Goal: Task Accomplishment & Management: Complete application form

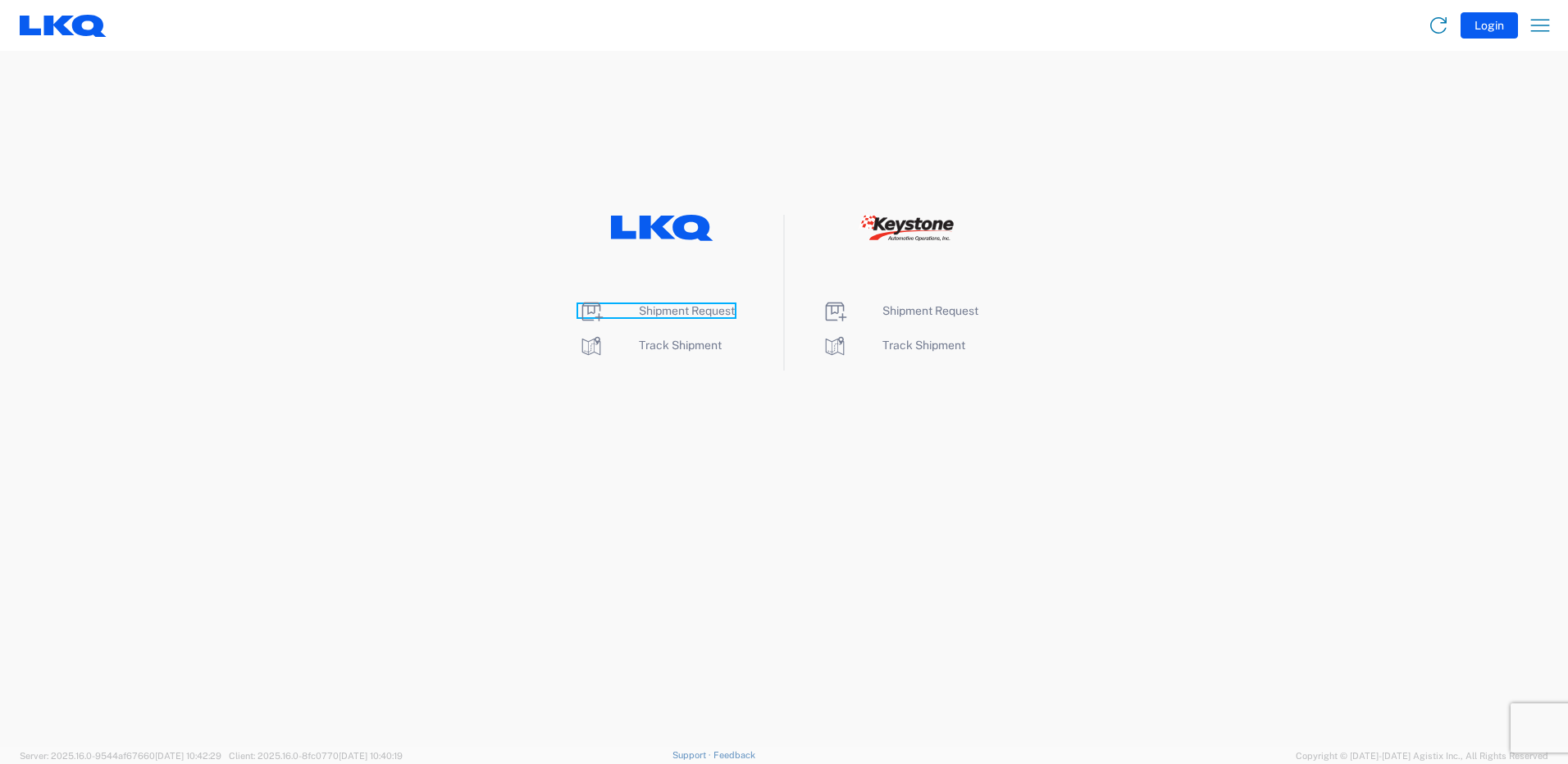
click at [701, 304] on span "Shipment Request" at bounding box center [686, 310] width 96 height 13
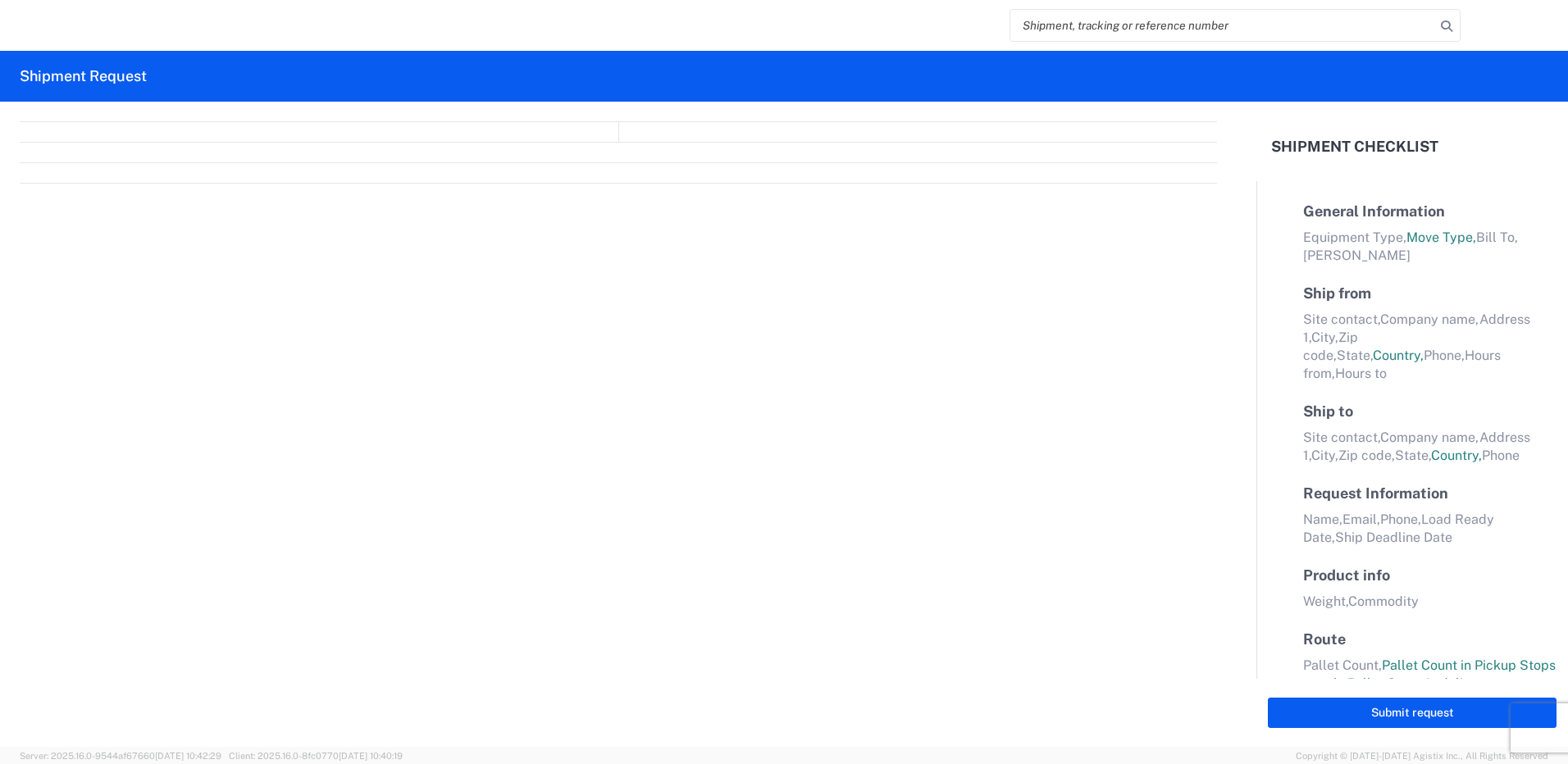
select select "FULL"
select select "LBS"
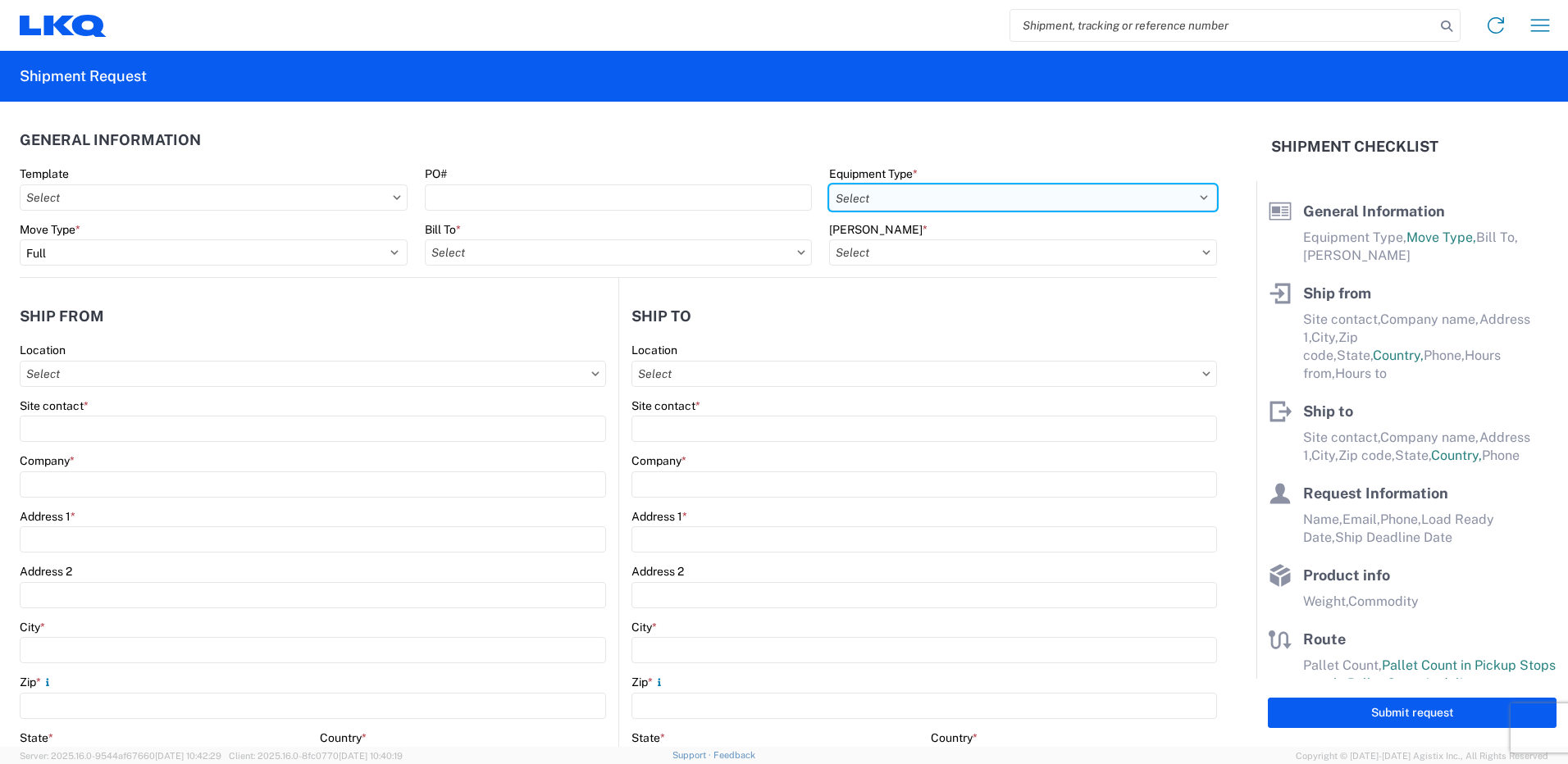
click at [857, 202] on select "Select 53’ Dry Van Flatbed Dropdeck (van) Lowboy (flatbed) Rail" at bounding box center [1022, 197] width 388 height 26
select select "STDV"
click at [829, 184] on select "Select 53’ Dry Van Flatbed Dropdeck (van) Lowboy (flatbed) Rail" at bounding box center [1022, 197] width 388 height 26
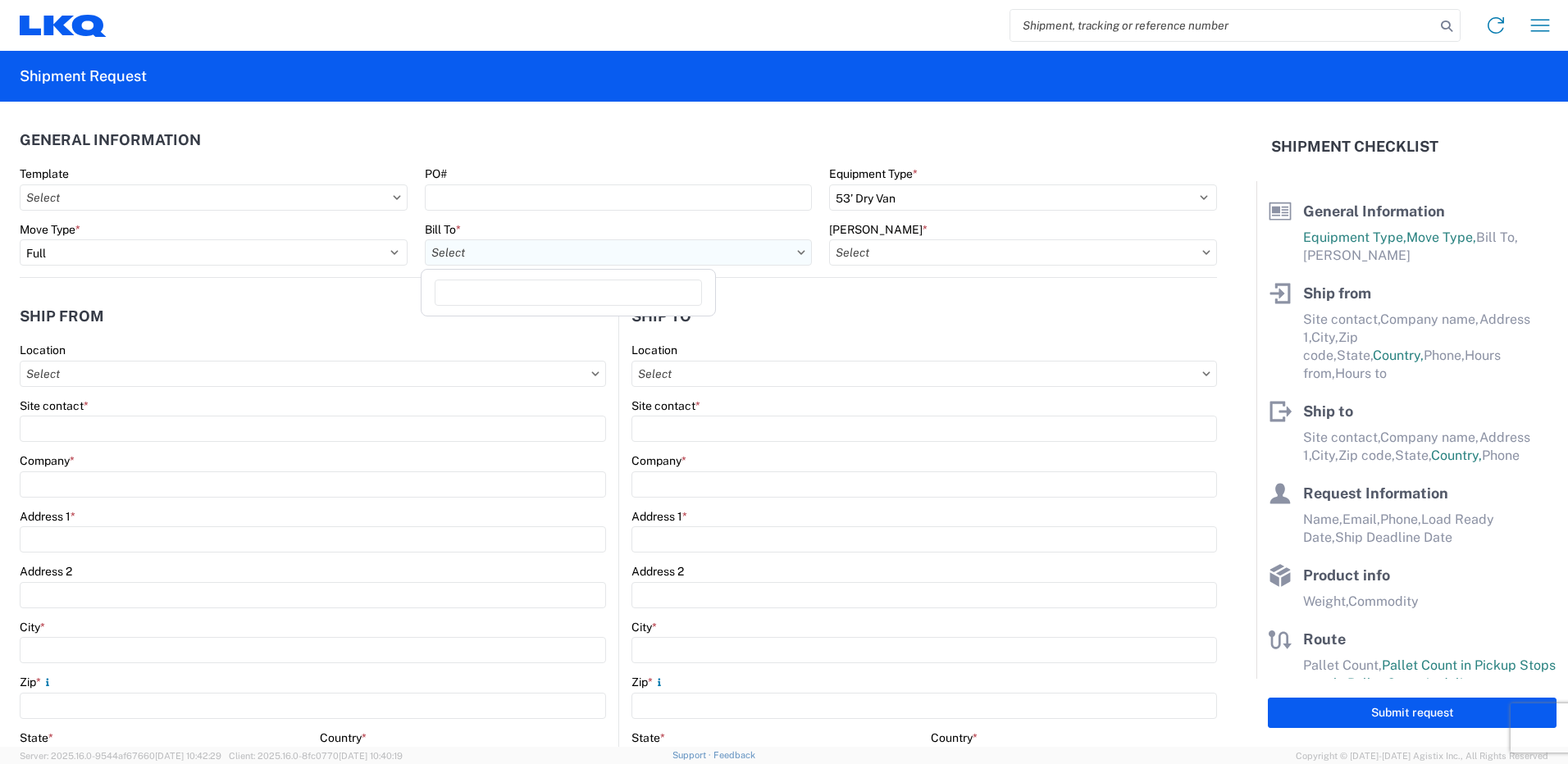
click at [648, 264] on input "Bill To *" at bounding box center [618, 252] width 388 height 26
type input "1760"
click at [538, 322] on div "1760 - LKQ Best Core" at bounding box center [568, 325] width 287 height 26
type input "1760 - LKQ Best Core"
click at [937, 256] on input "[PERSON_NAME] *" at bounding box center [1022, 252] width 388 height 26
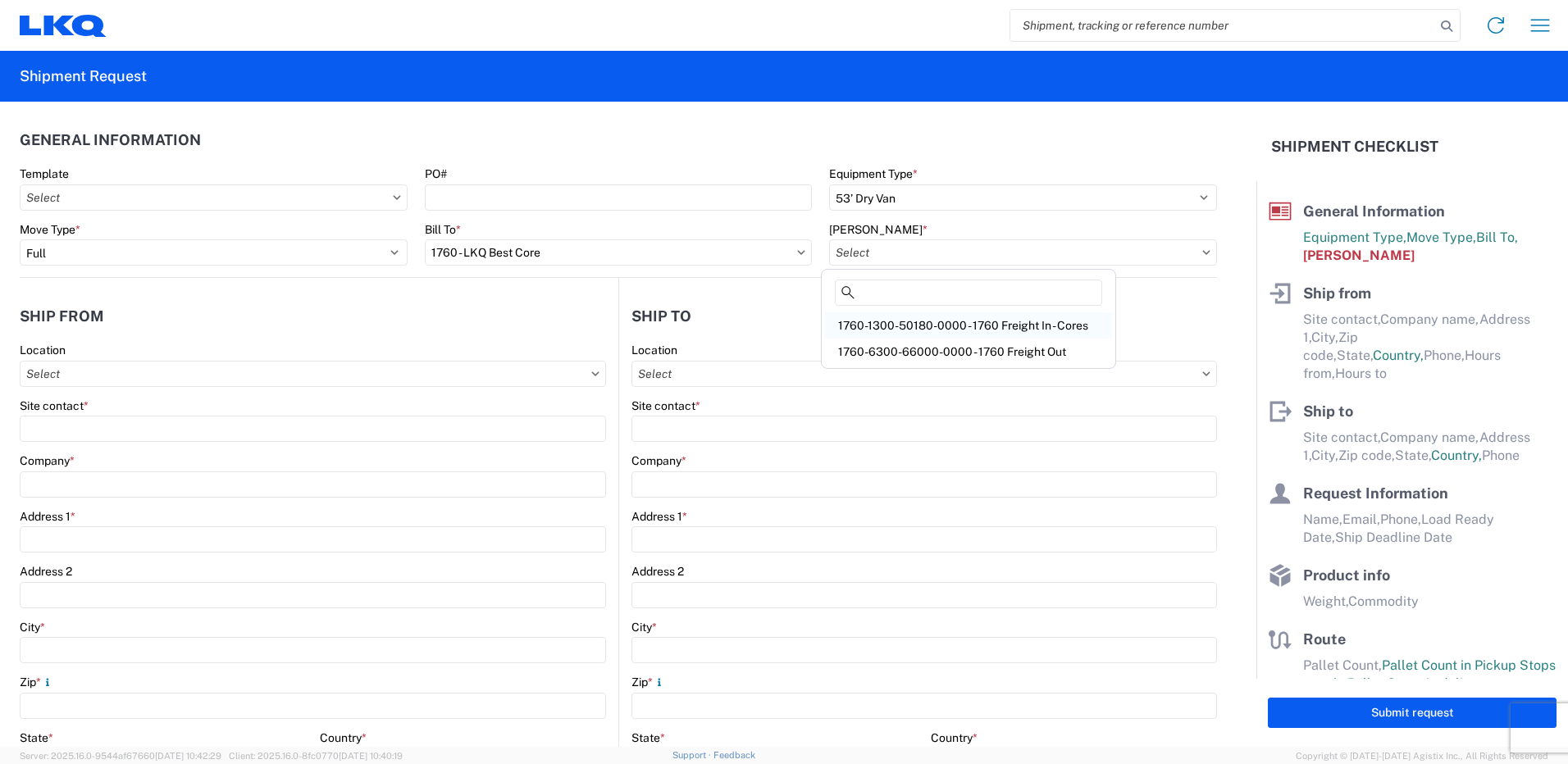
click at [958, 323] on div "1760-1300-50180-0000 - 1760 Freight In - Cores" at bounding box center [969, 325] width 287 height 26
type input "1760-1300-50180-0000 - 1760 Freight In - Cores"
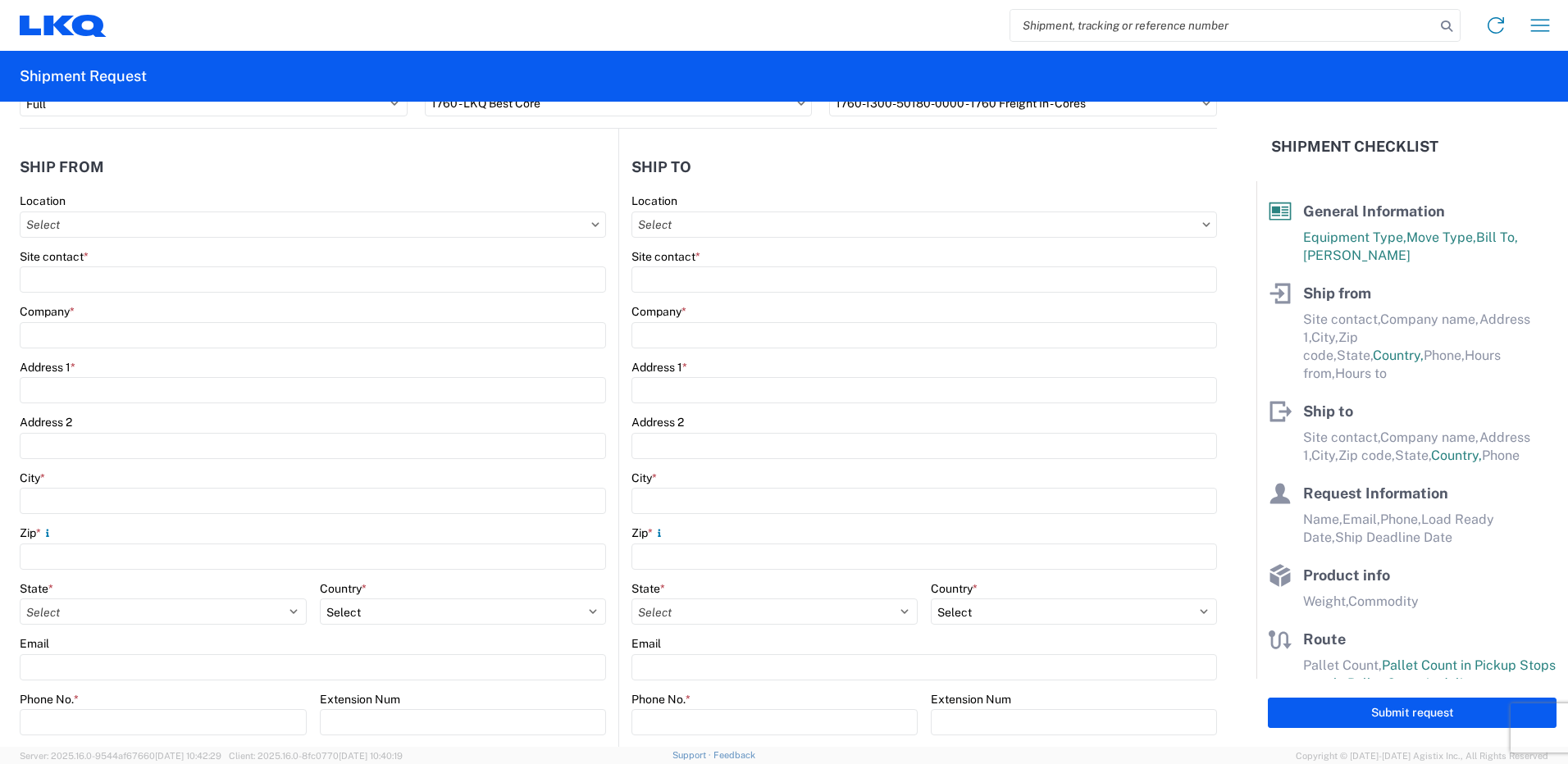
scroll to position [164, 0]
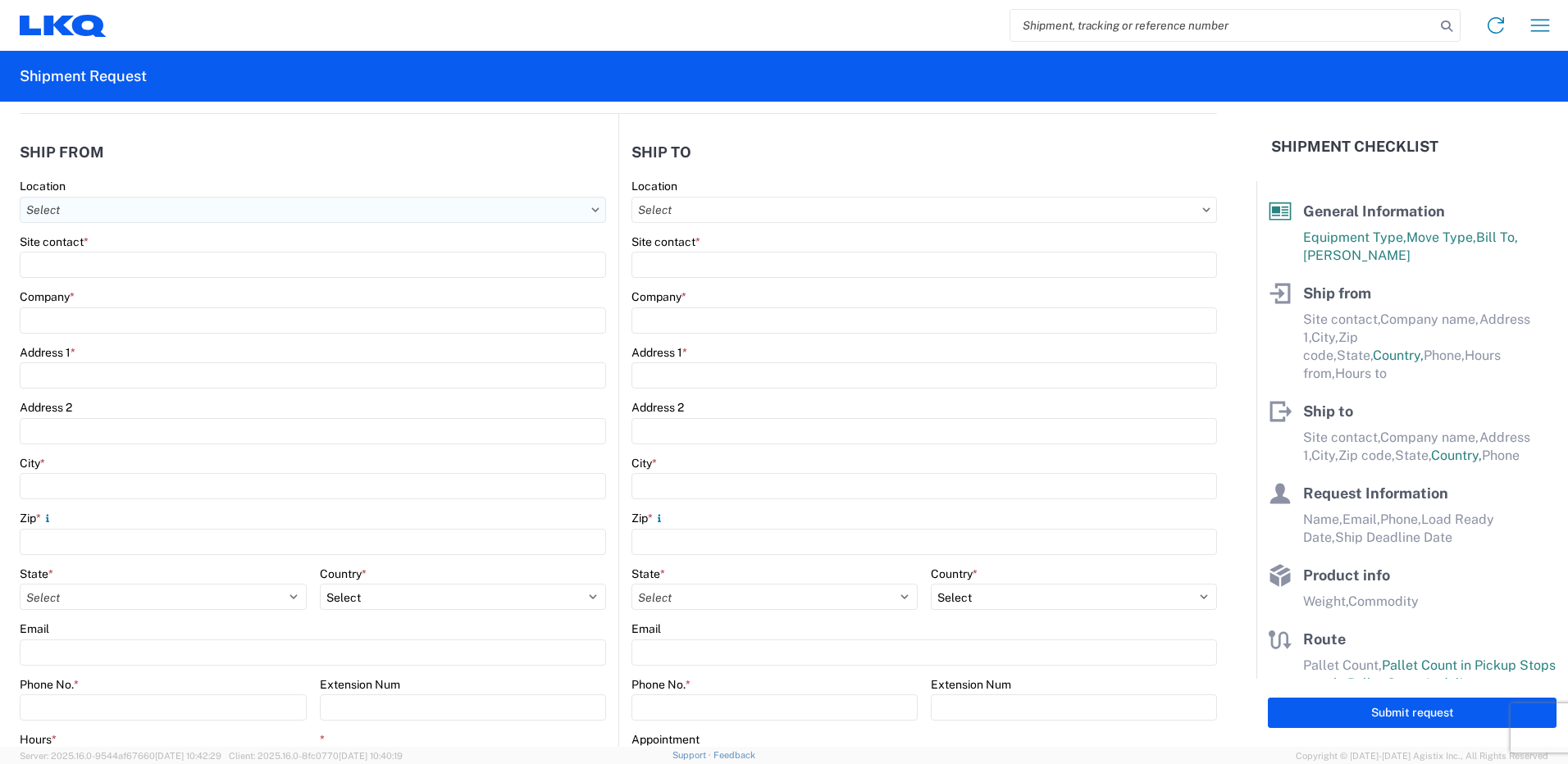
click at [118, 208] on input "Location" at bounding box center [312, 210] width 587 height 26
type input "1254"
click at [90, 287] on div "1254 - LKQ Pick Your Part" at bounding box center [167, 282] width 287 height 26
type input "1254 - LKQ Pick Your Part"
type input "LKQ Corporation"
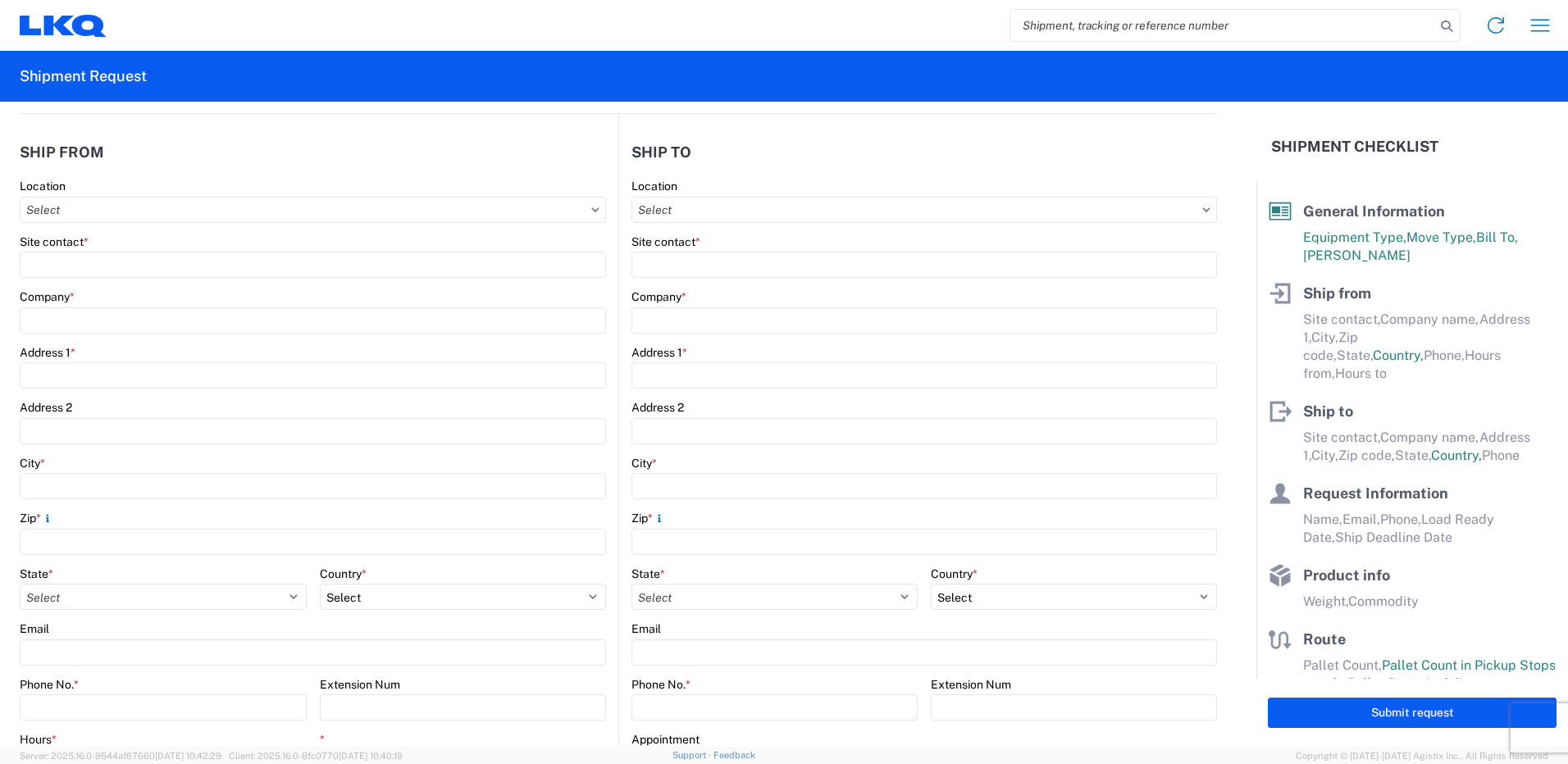
type input "[STREET_ADDRESS][PERSON_NAME]"
type input "[GEOGRAPHIC_DATA][PERSON_NAME]"
type input "46806"
select select "IN"
select select "US"
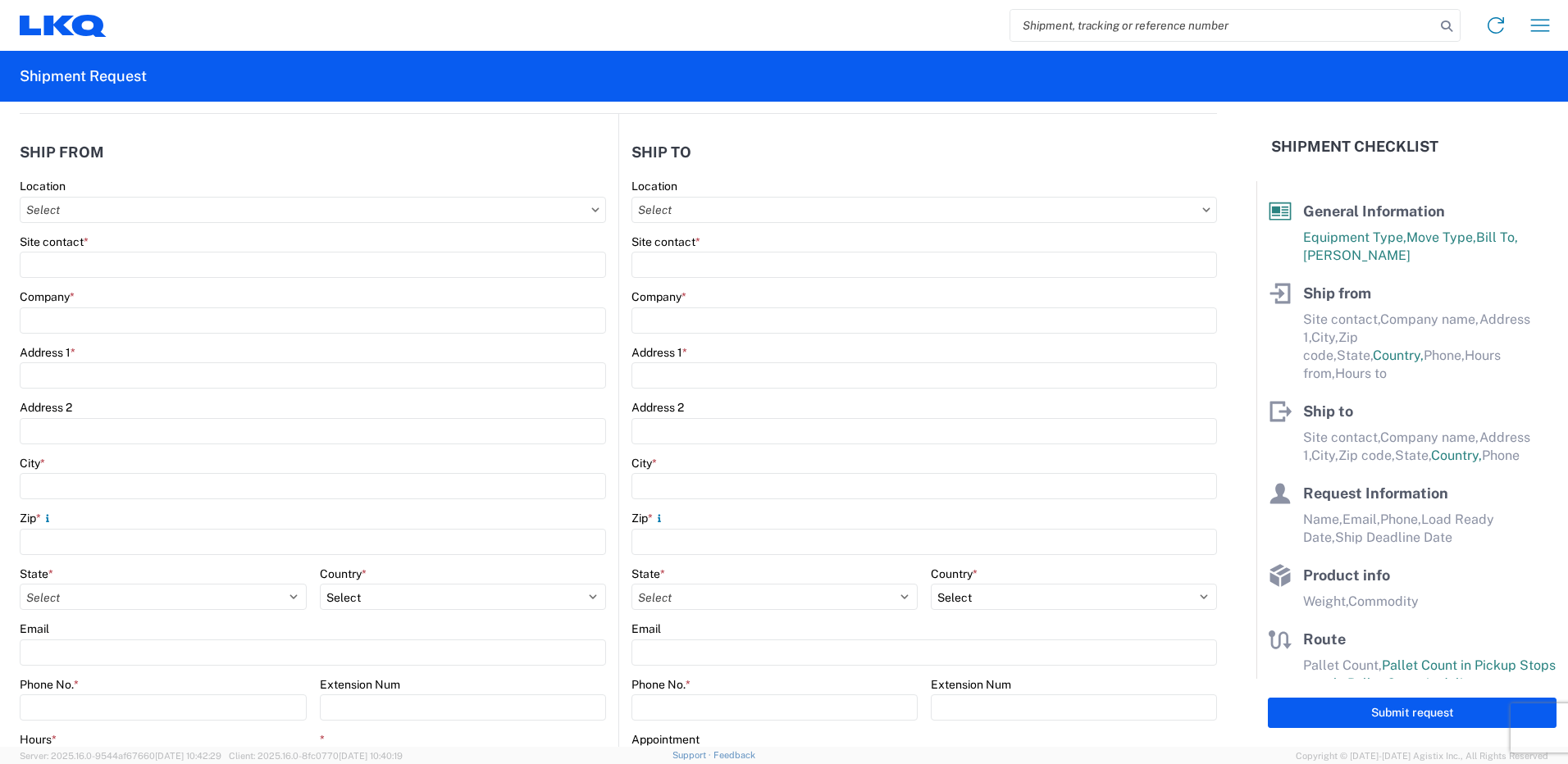
type input "07:30"
type input "17:00"
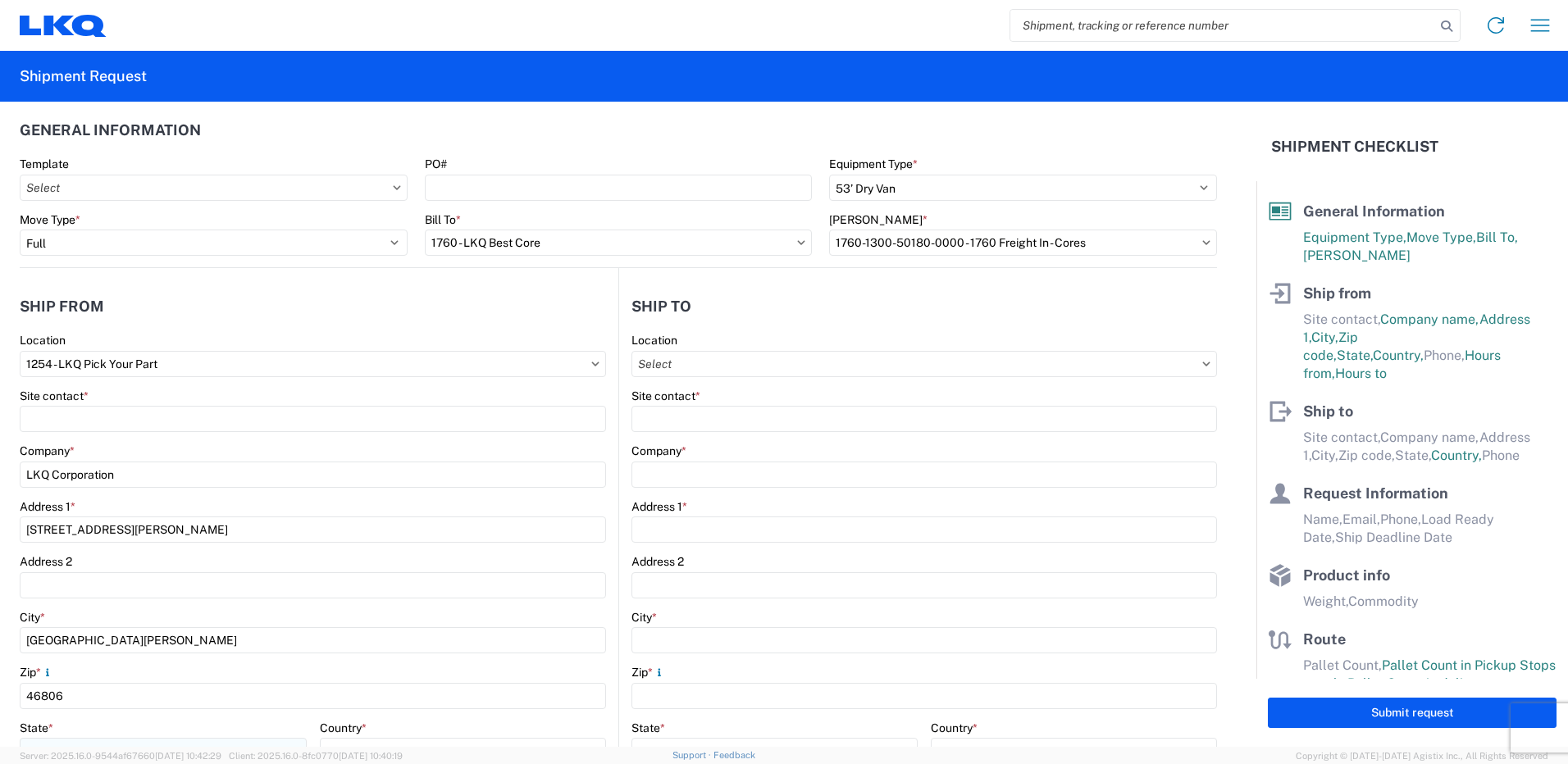
scroll to position [0, 0]
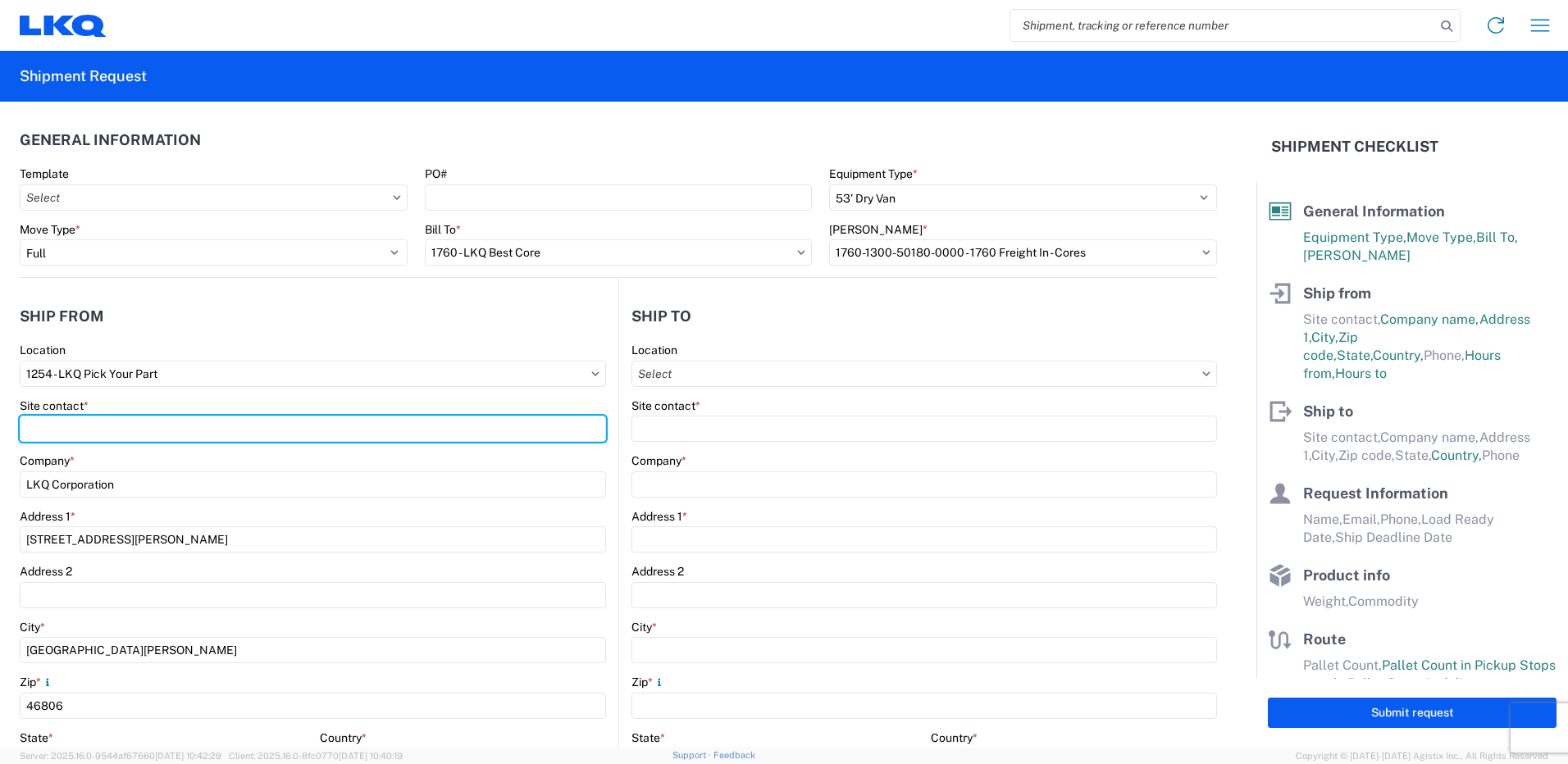
click at [160, 436] on input "Site contact *" at bounding box center [312, 428] width 587 height 26
type input "[PERSON_NAME]"
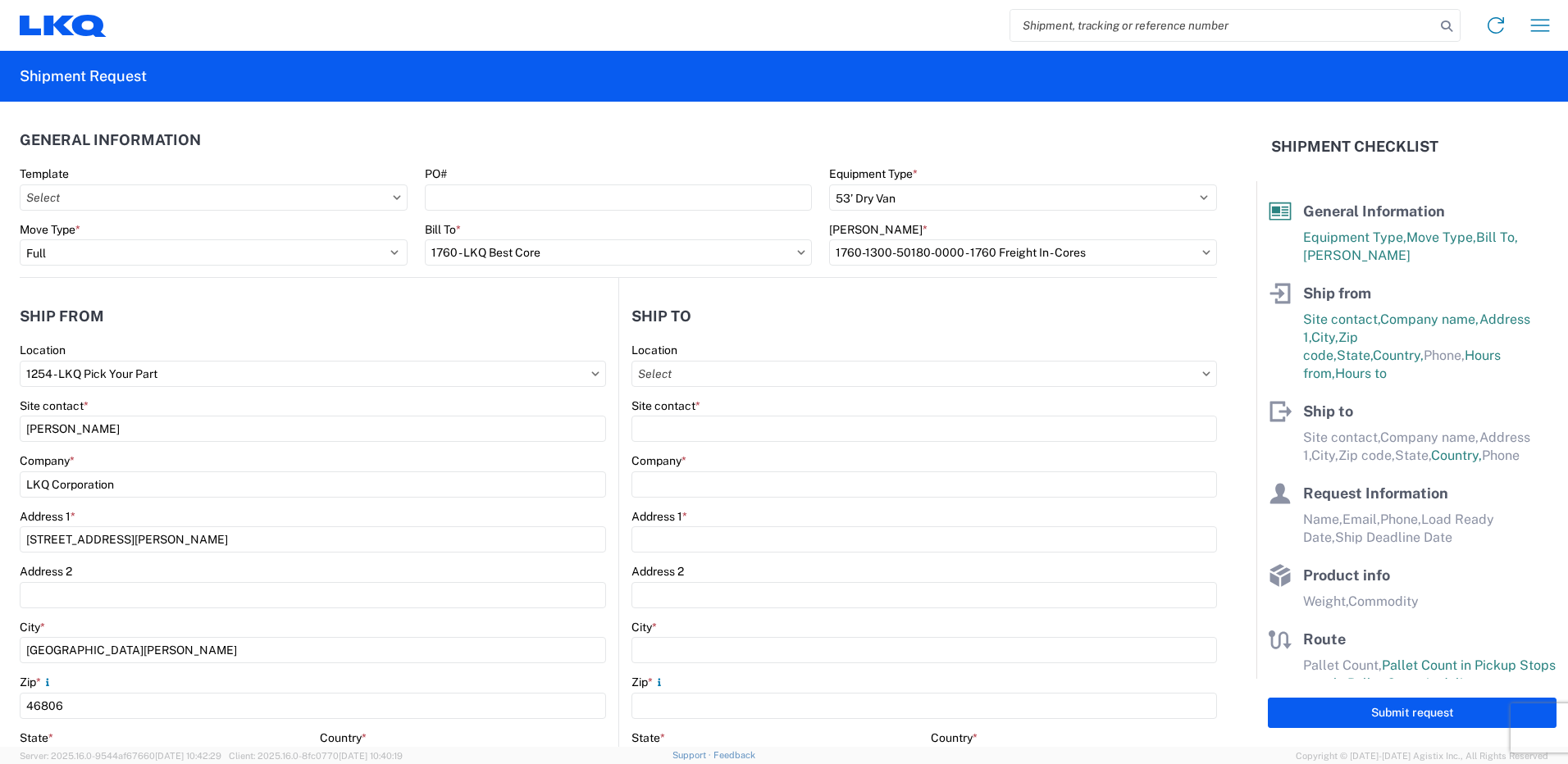
click at [197, 388] on agx-form-control-wrapper-v2 "Location 1254 - LKQ Pick Your Part" at bounding box center [312, 370] width 587 height 56
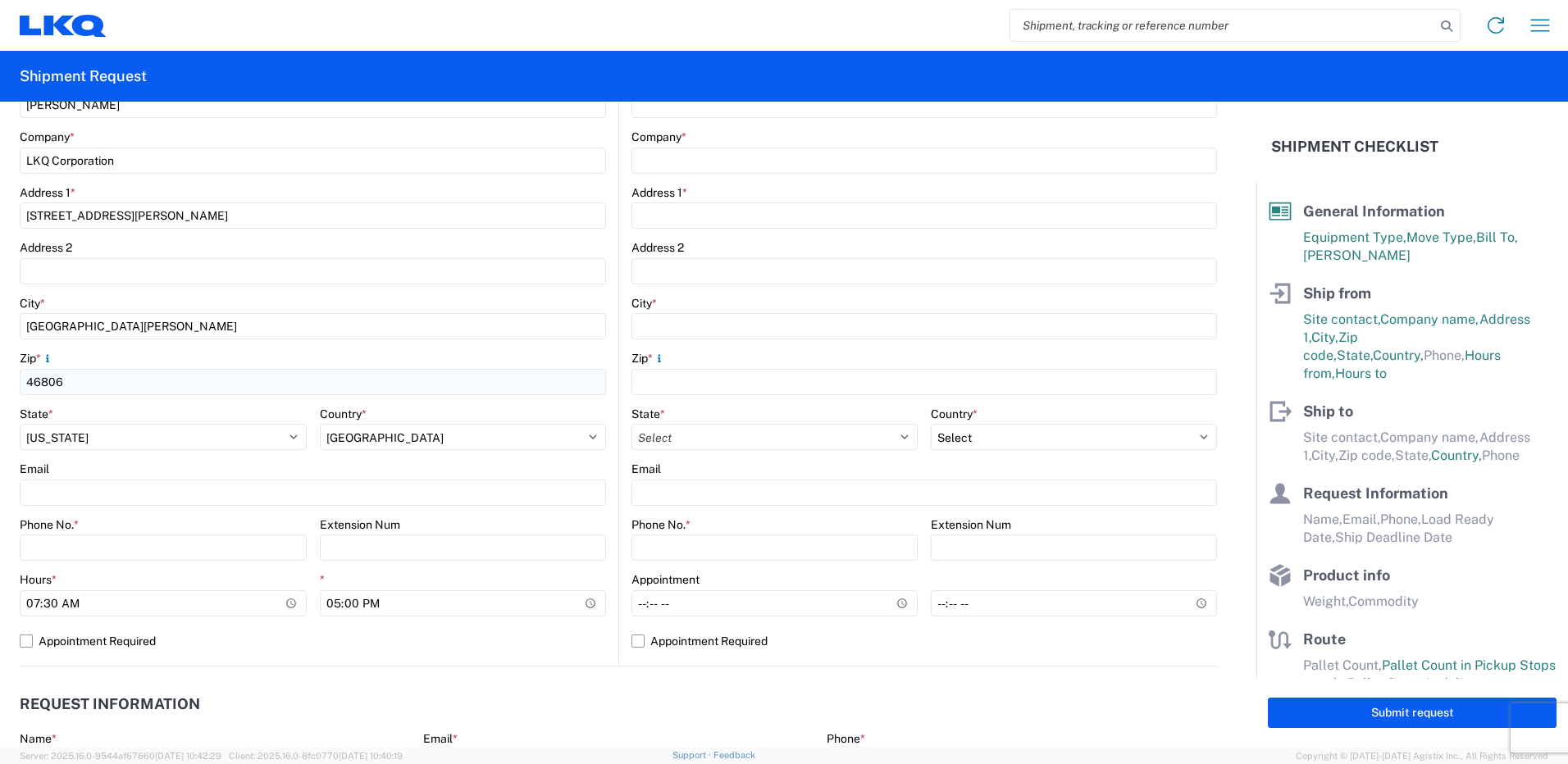
scroll to position [328, 0]
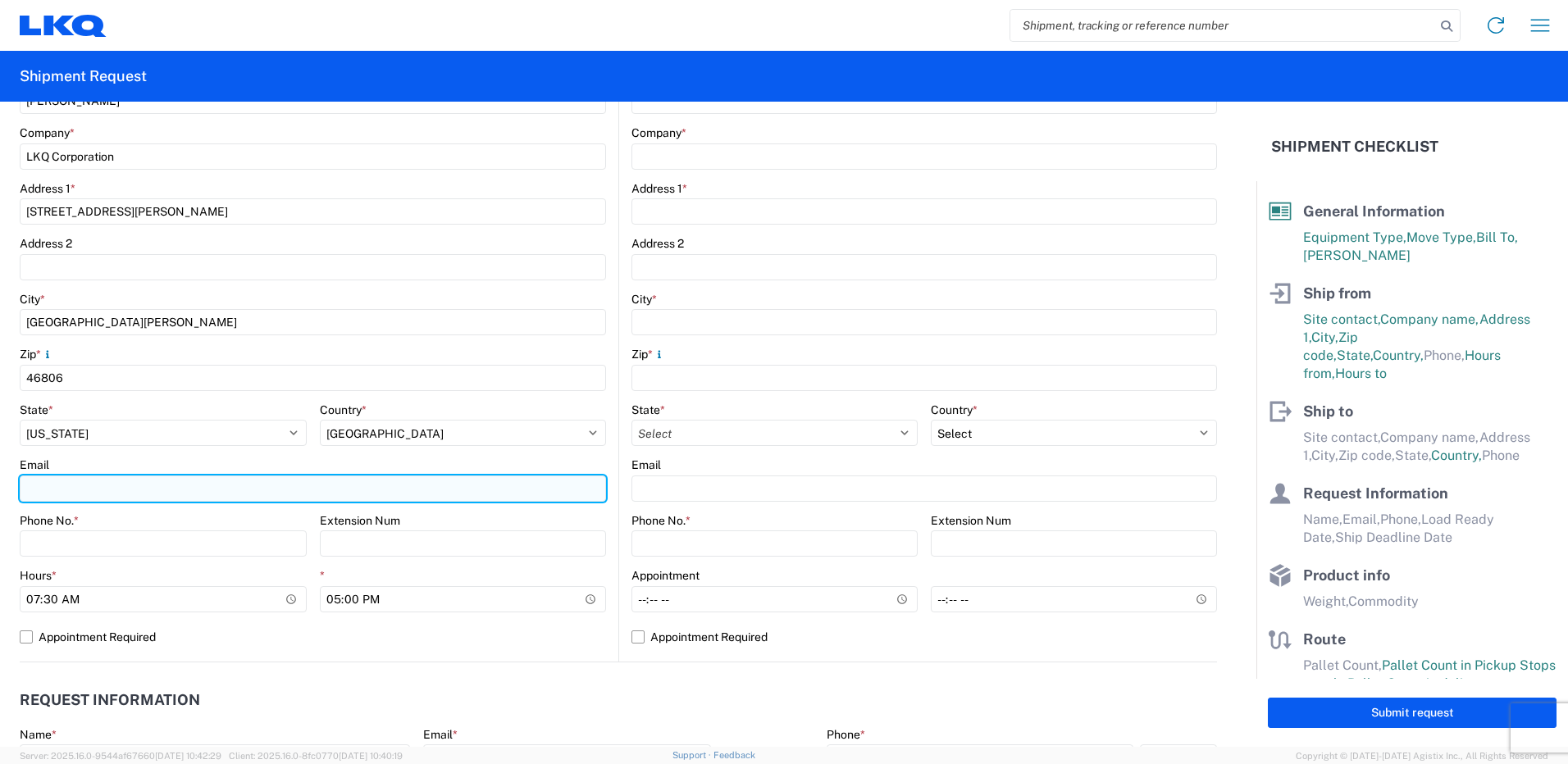
click at [31, 492] on input "Email" at bounding box center [312, 488] width 587 height 26
type input "[EMAIL_ADDRESS][DOMAIN_NAME]"
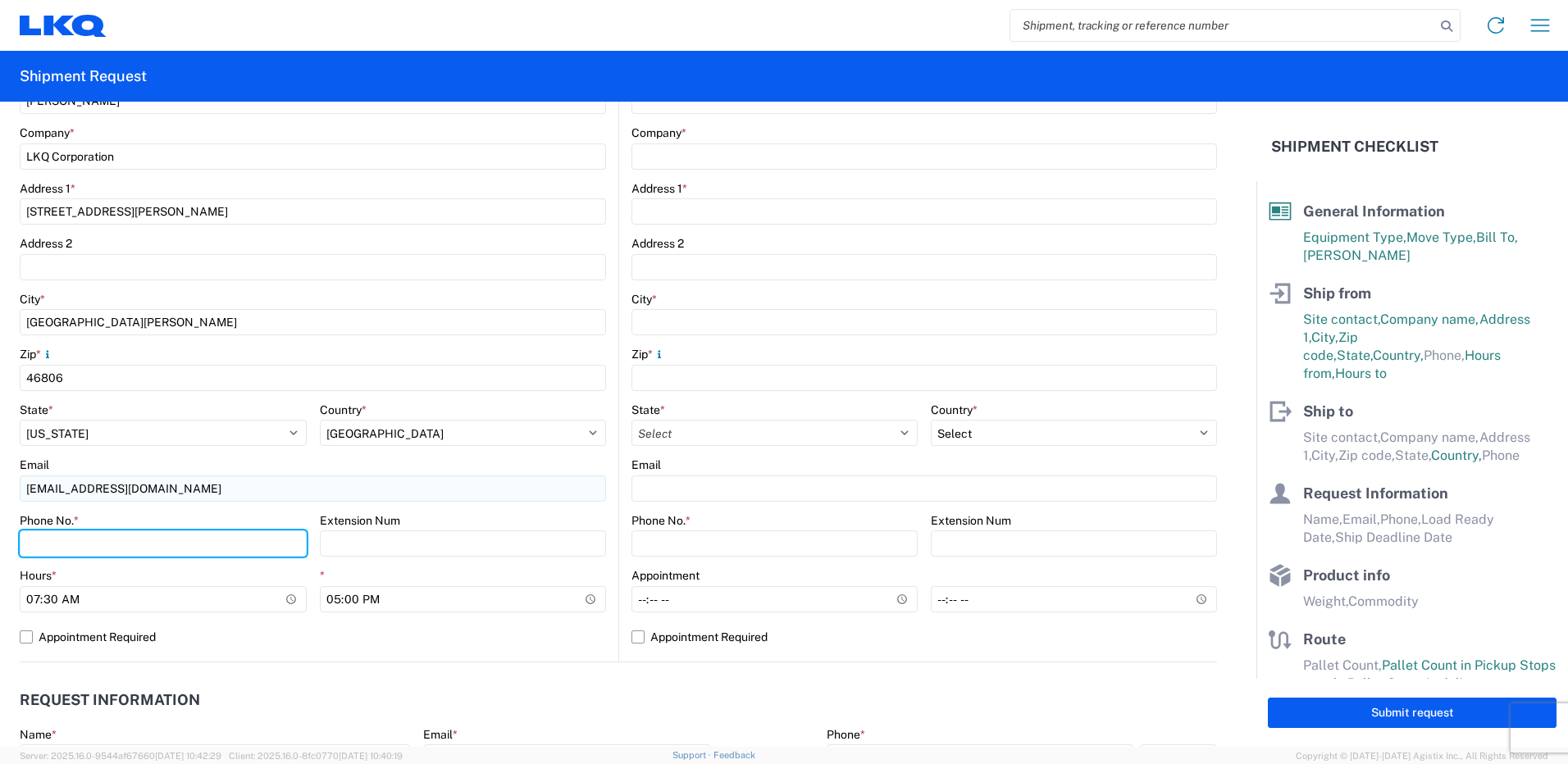
type input "2603420467"
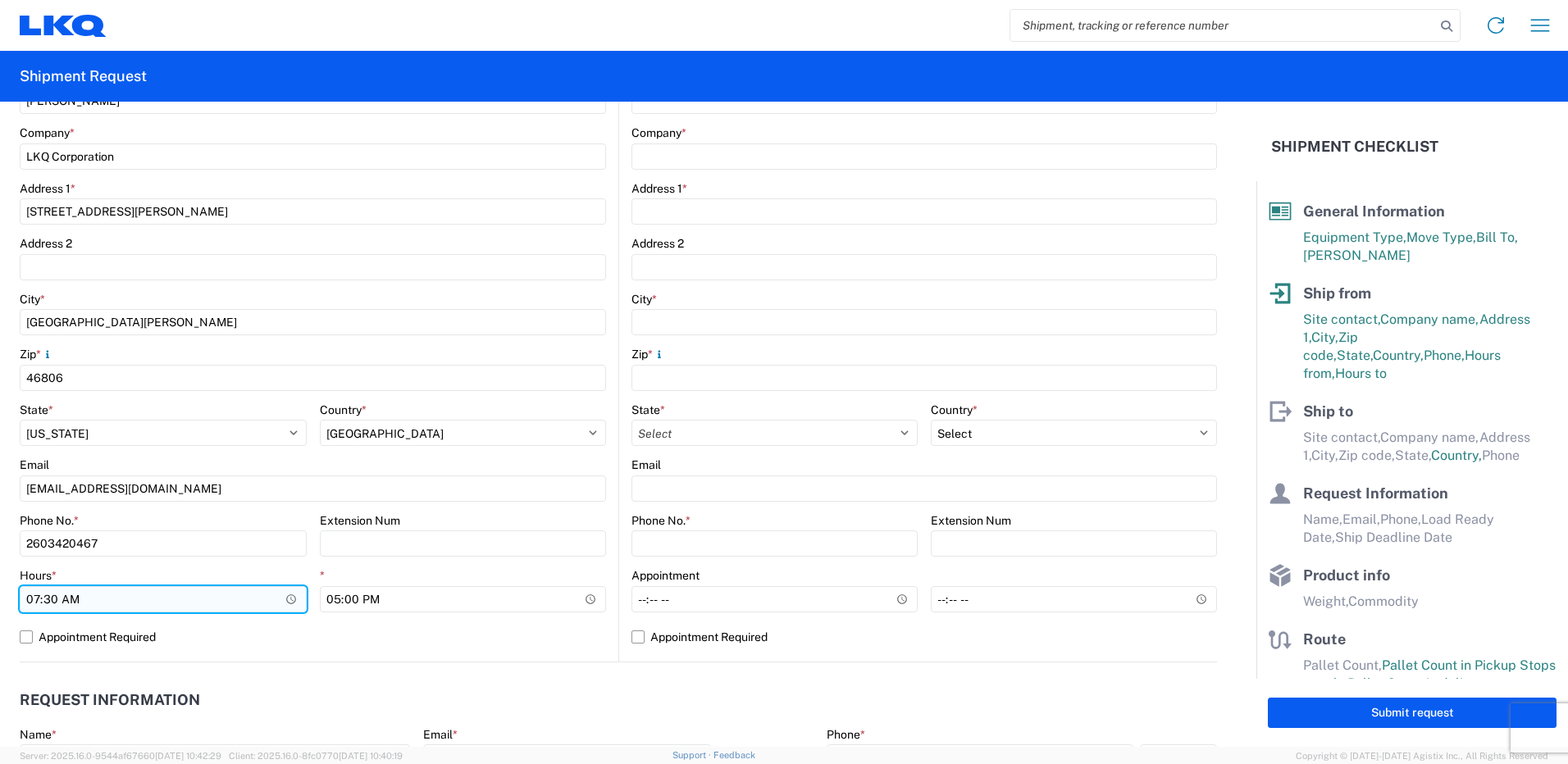
click at [287, 603] on input "07:30" at bounding box center [163, 599] width 287 height 26
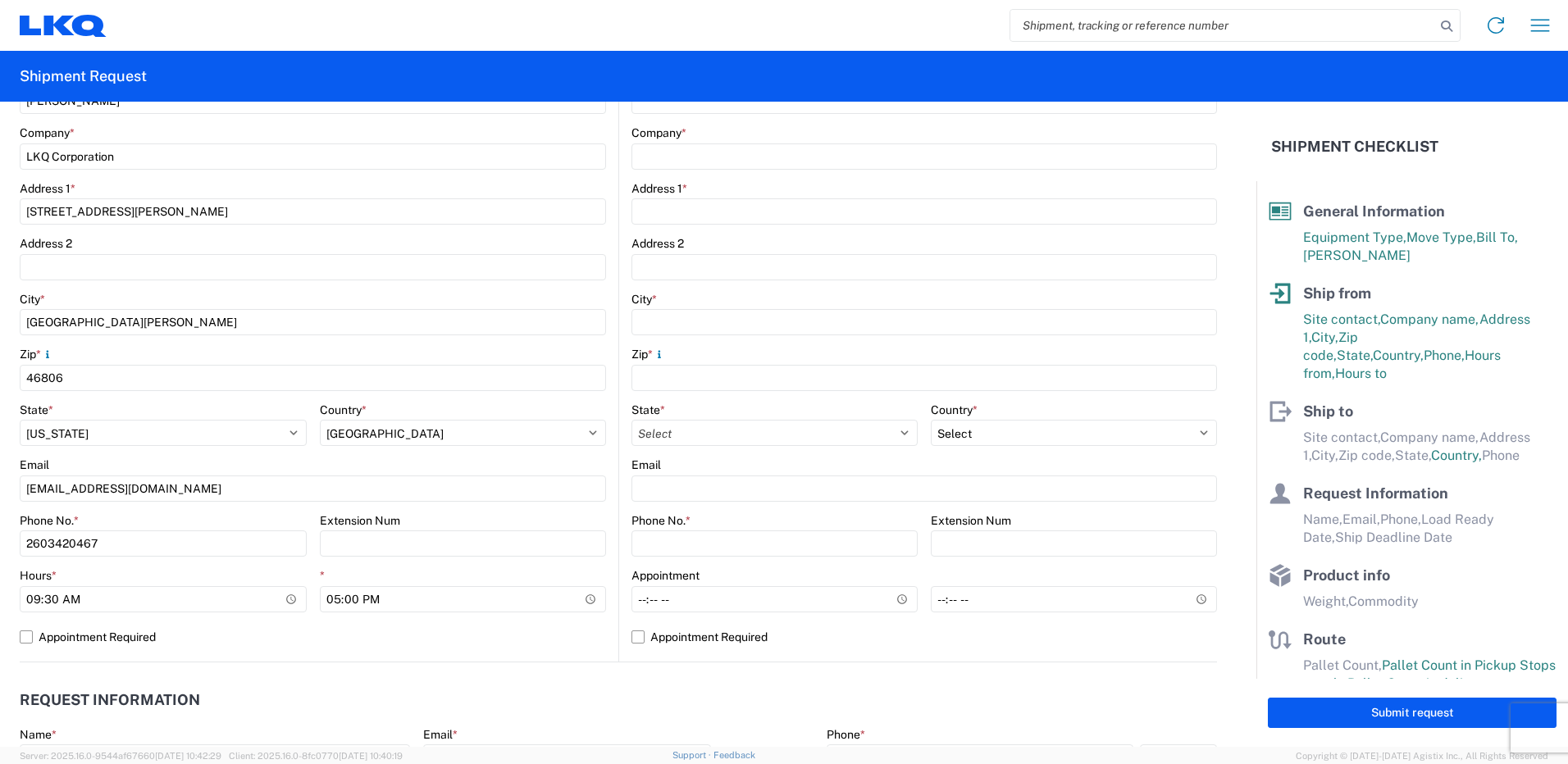
type input "09:30"
click at [247, 469] on div "Email" at bounding box center [312, 464] width 587 height 15
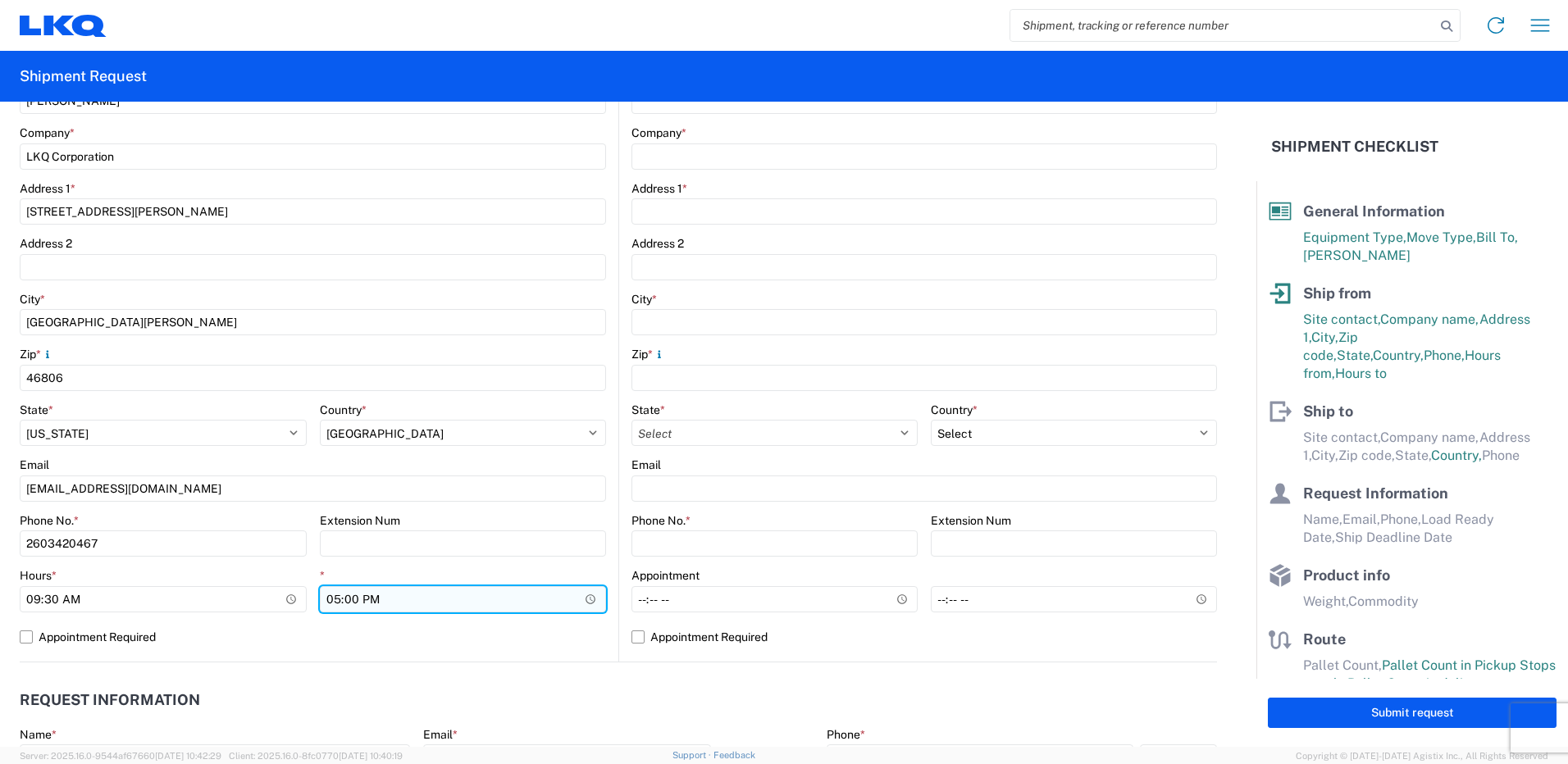
click at [384, 599] on input "17:00" at bounding box center [464, 599] width 287 height 26
click at [587, 597] on input "17:00" at bounding box center [464, 599] width 287 height 26
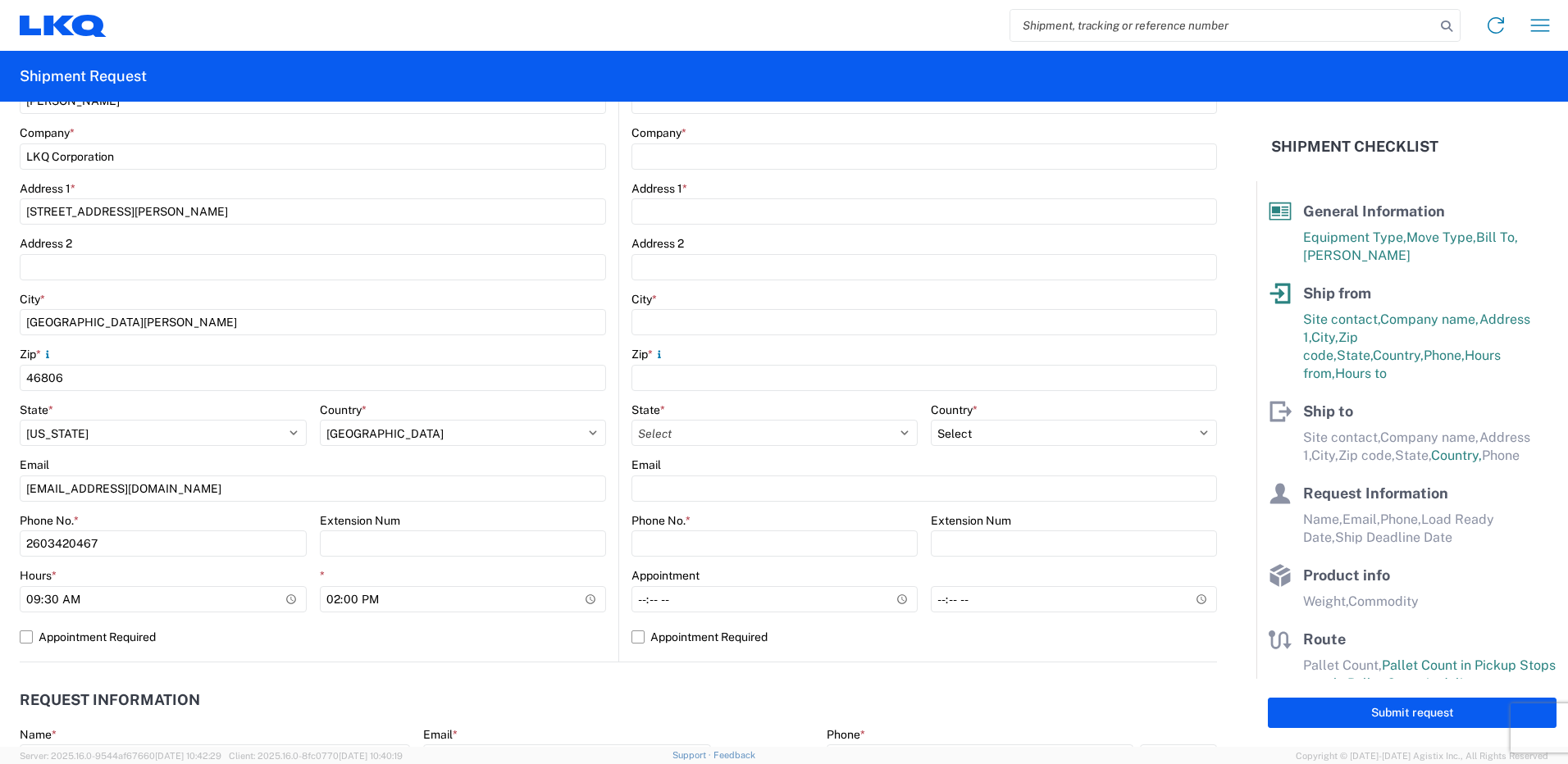
type input "14:00"
click at [555, 621] on agx-form-control-wrapper-v2 "* 14:00" at bounding box center [464, 595] width 287 height 56
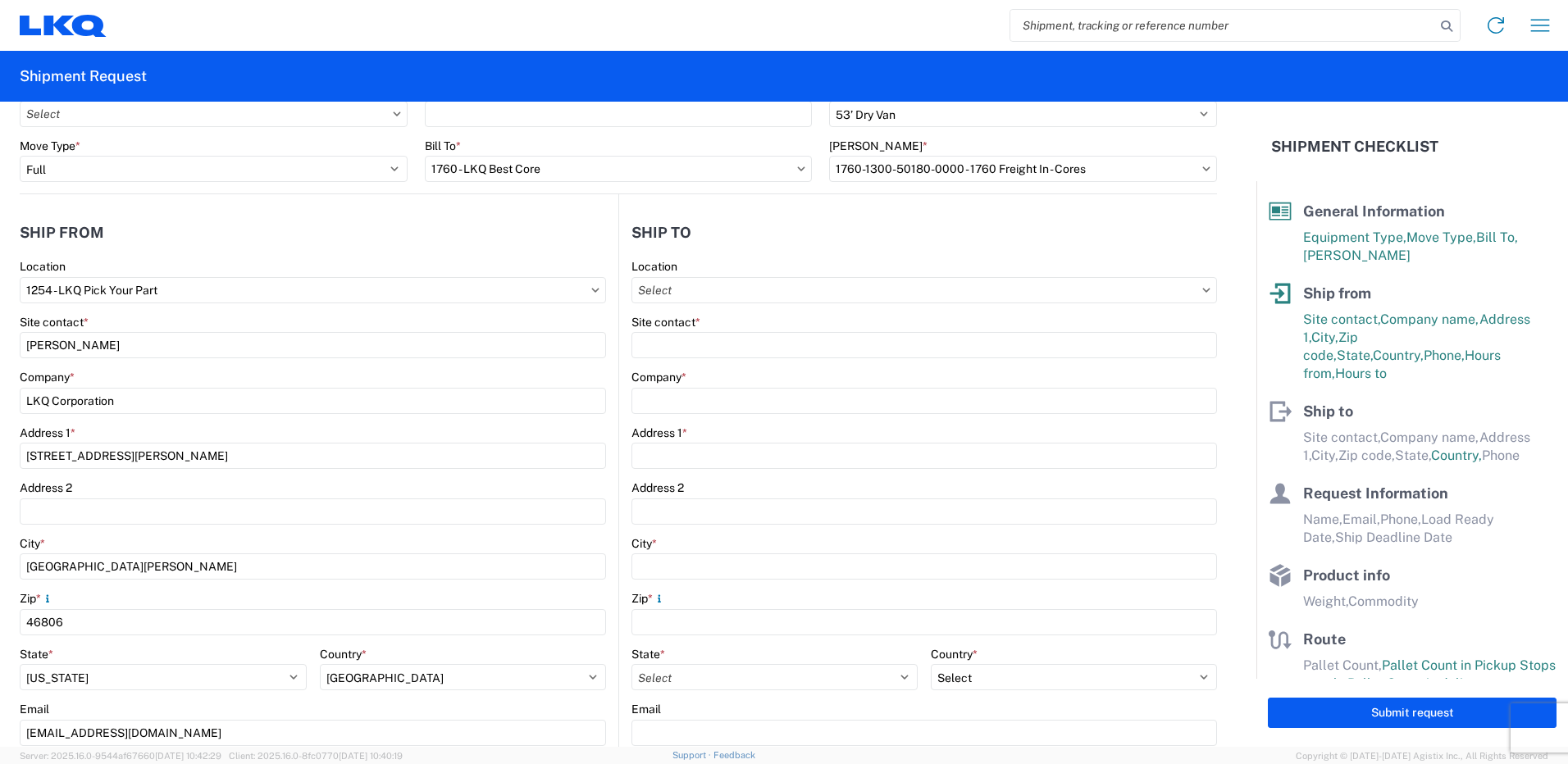
scroll to position [0, 0]
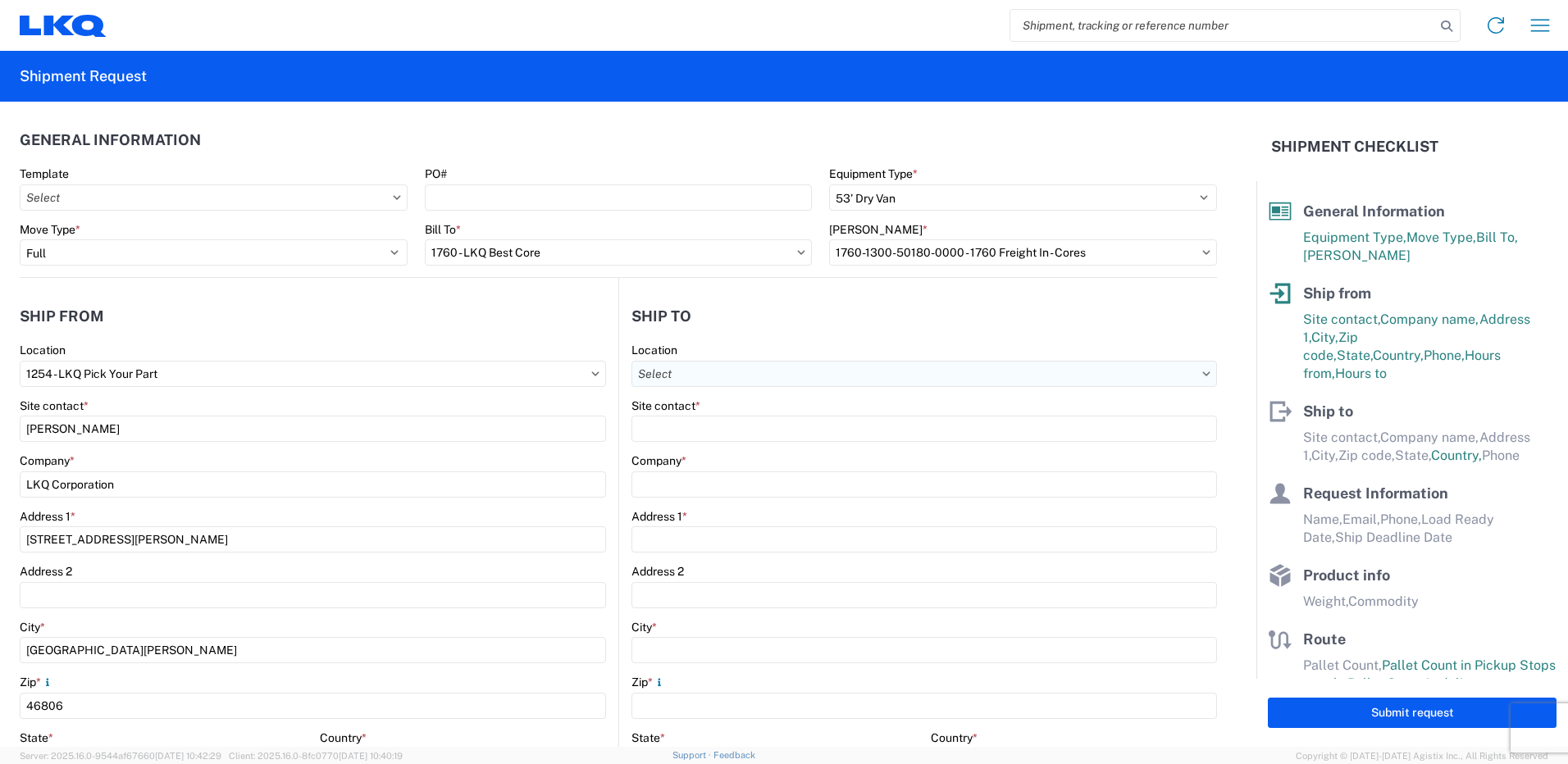
click at [682, 381] on input "Location" at bounding box center [925, 374] width 586 height 26
type input "1760"
click at [733, 441] on div "1760 - LKQ Best Core" at bounding box center [773, 446] width 287 height 26
type input "1760 - LKQ Best Core"
type input "LKQ Corporation"
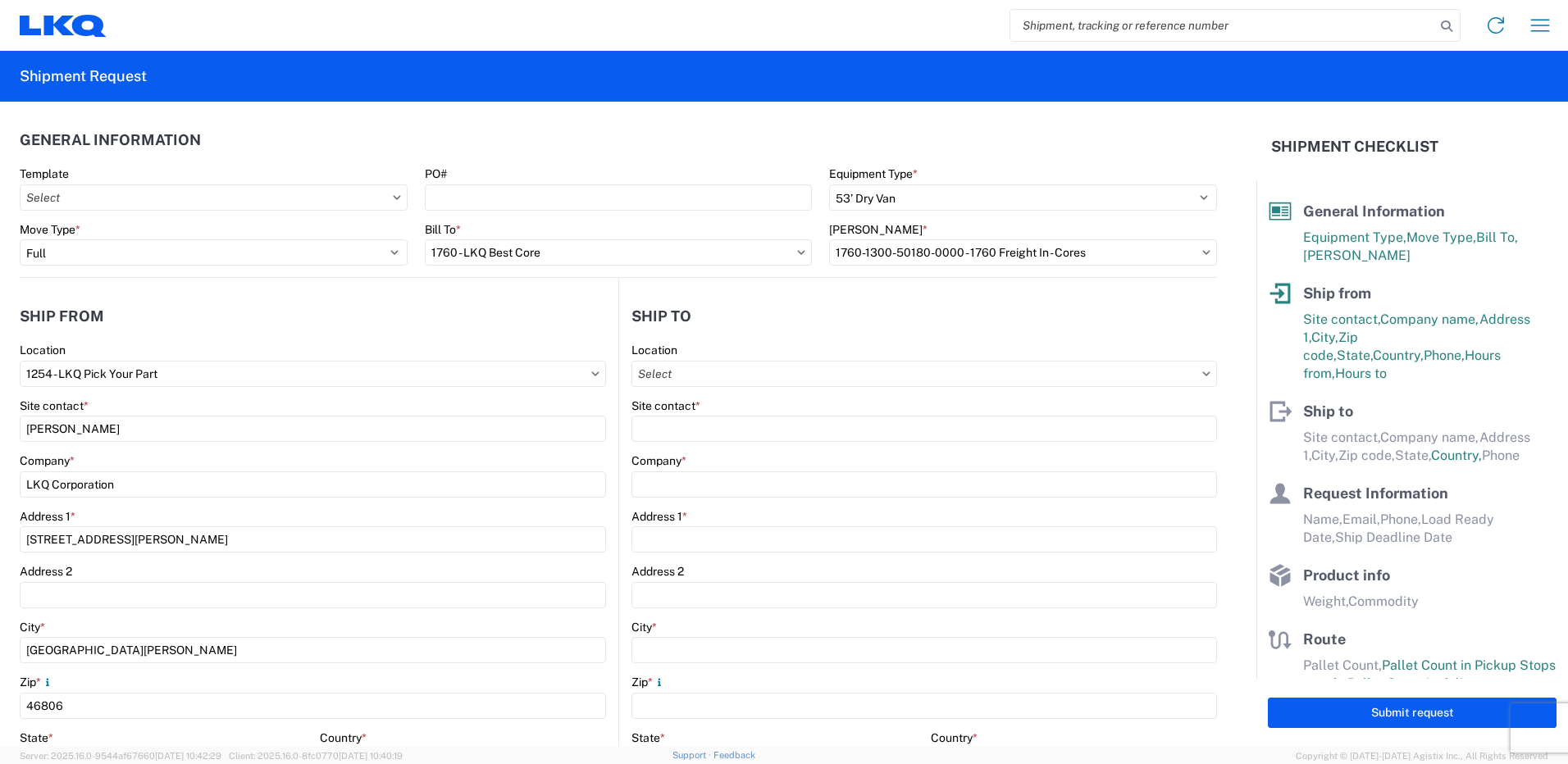
type input "[STREET_ADDRESS]"
type input "[GEOGRAPHIC_DATA]"
type input "77038"
select select "US"
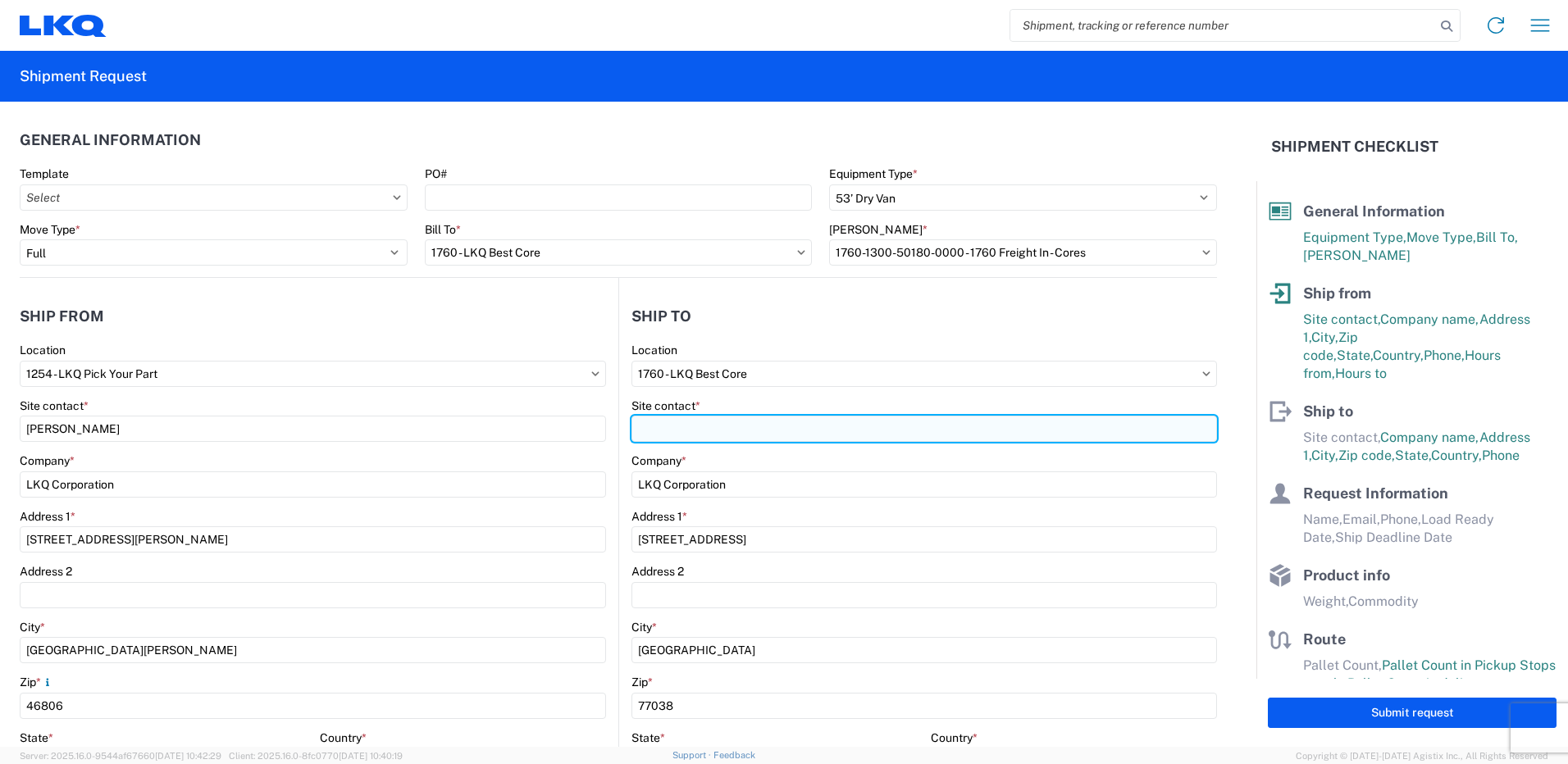
click at [718, 430] on input "Site contact *" at bounding box center [925, 428] width 586 height 26
type input "[PERSON_NAME]"
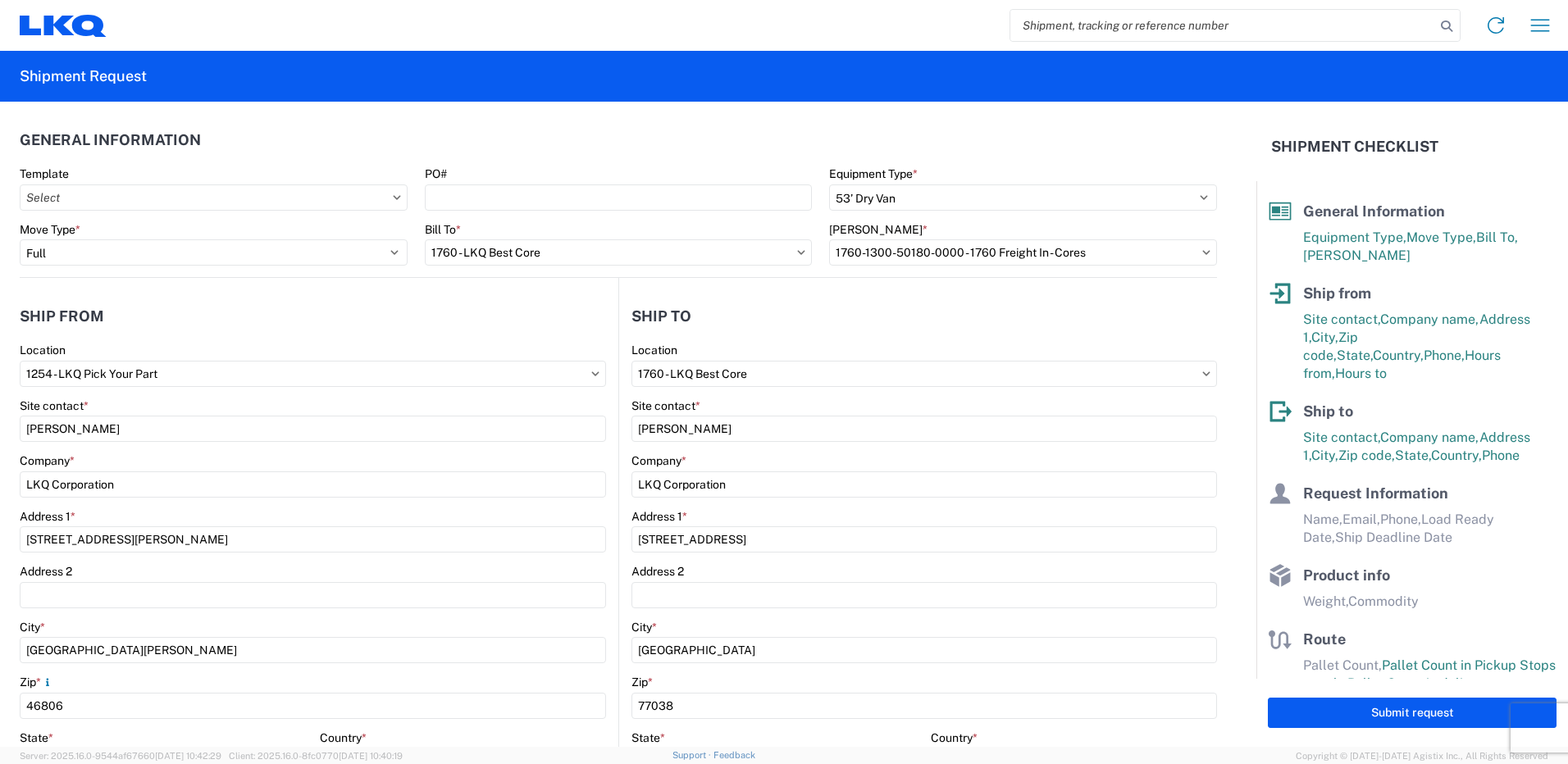
click at [821, 341] on agx-form-section "Ship to 1760 Location 1760 - LKQ Best Core Site contact * [PERSON_NAME] Company…" at bounding box center [918, 643] width 598 height 692
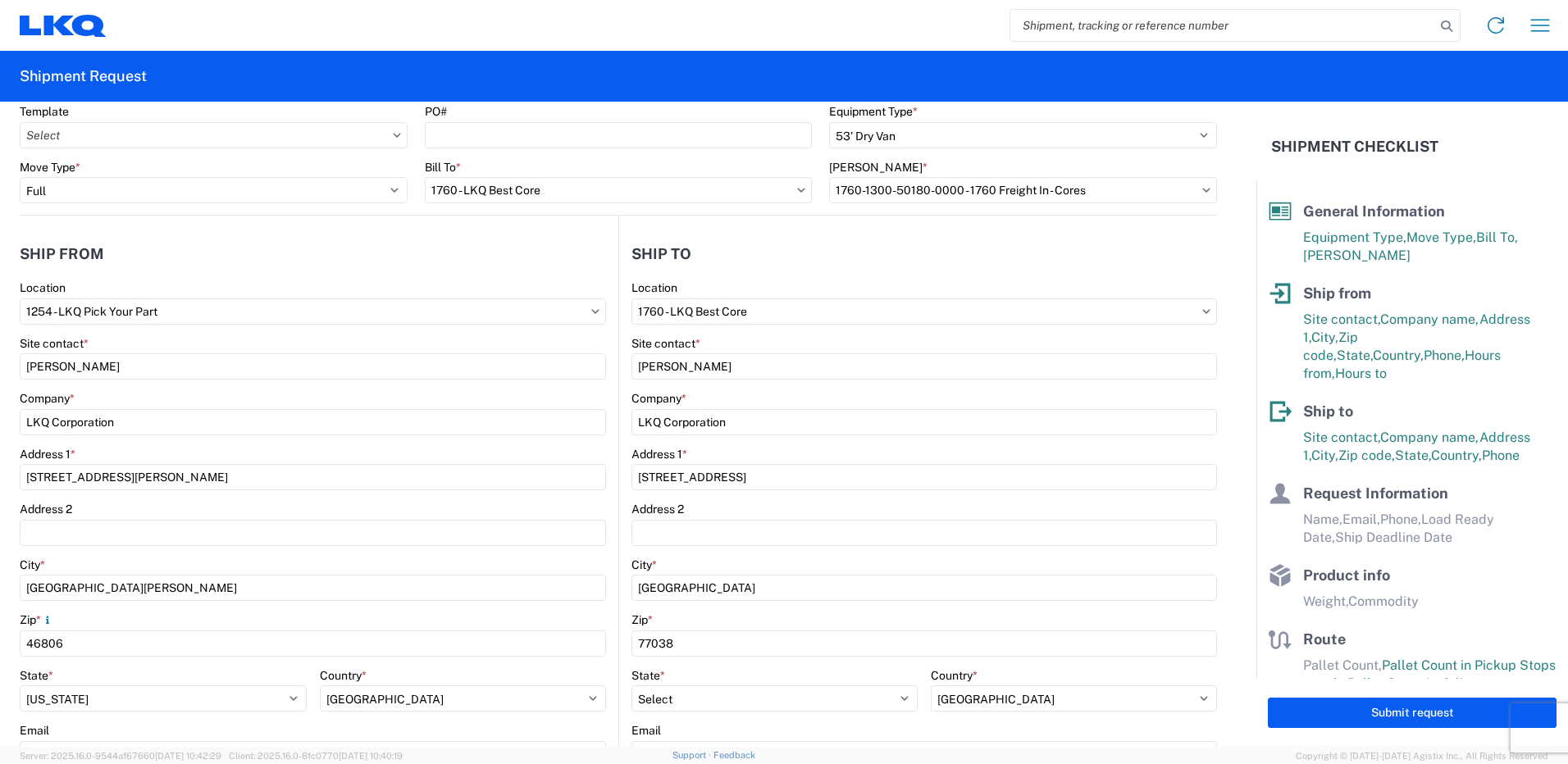
scroll to position [164, 0]
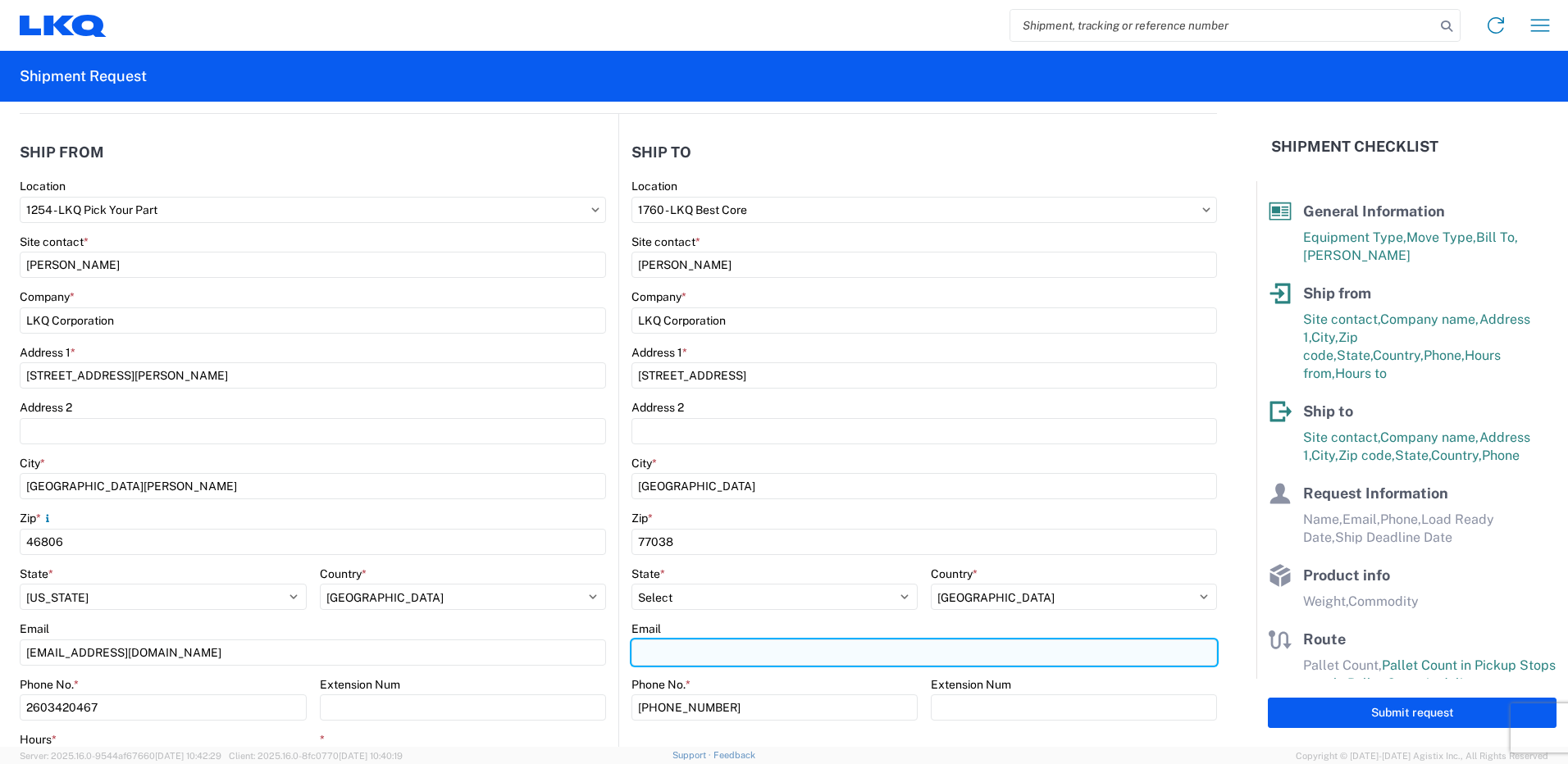
click at [761, 659] on input "Email" at bounding box center [925, 652] width 586 height 26
type input "[EMAIL_ADDRESS][DOMAIN_NAME]"
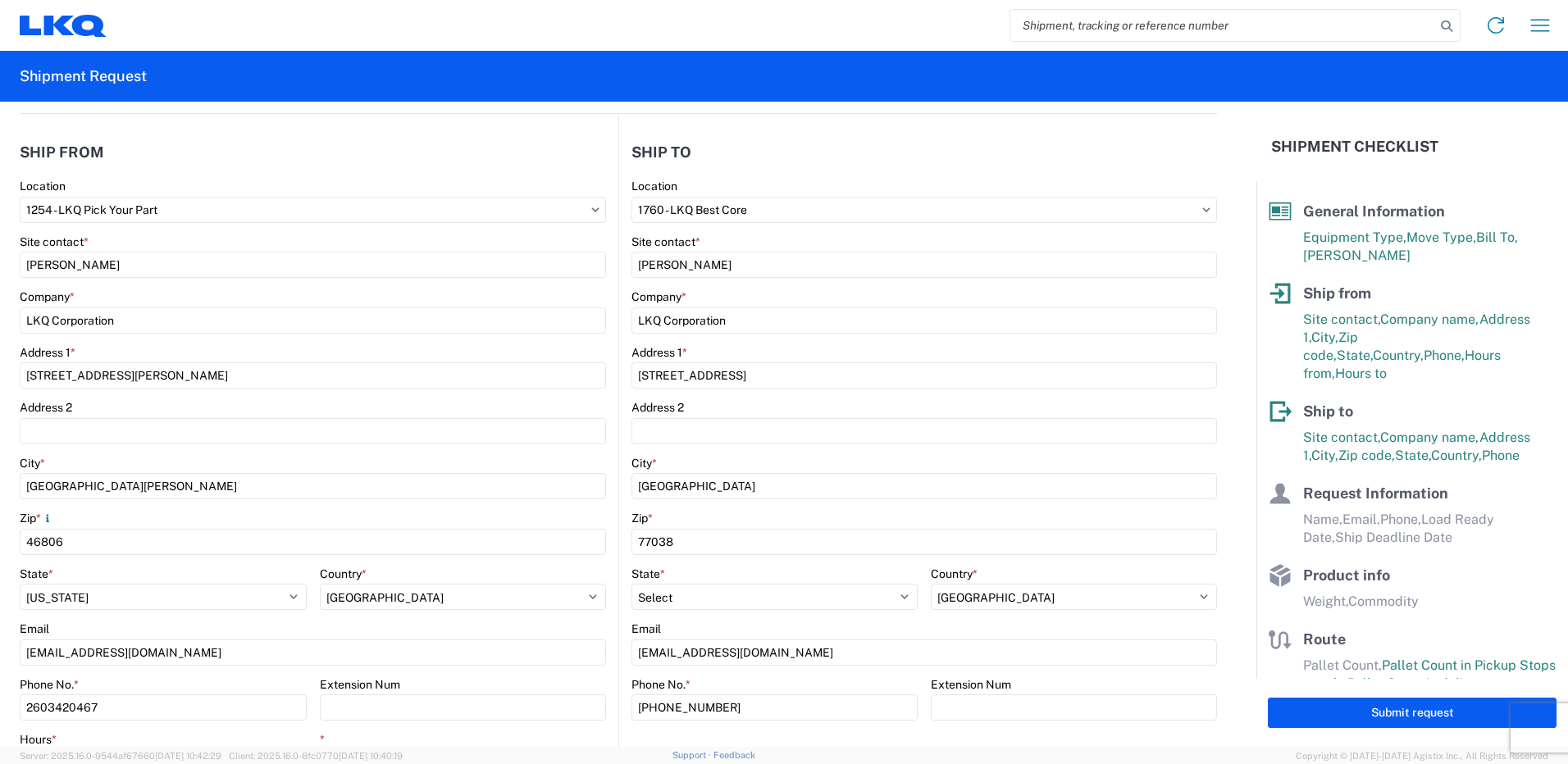
click at [757, 684] on div "Phone No. *" at bounding box center [774, 684] width 286 height 15
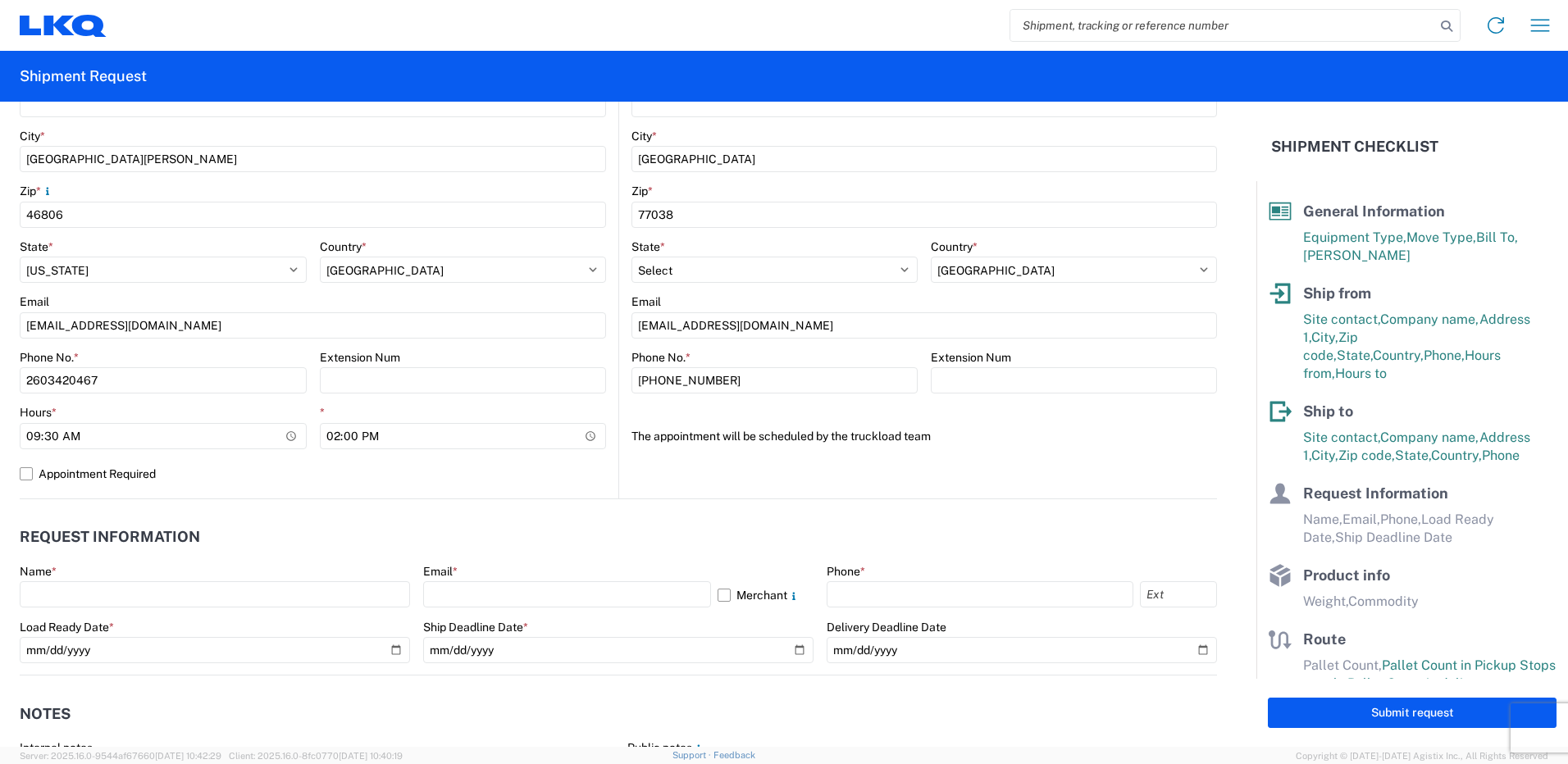
scroll to position [492, 0]
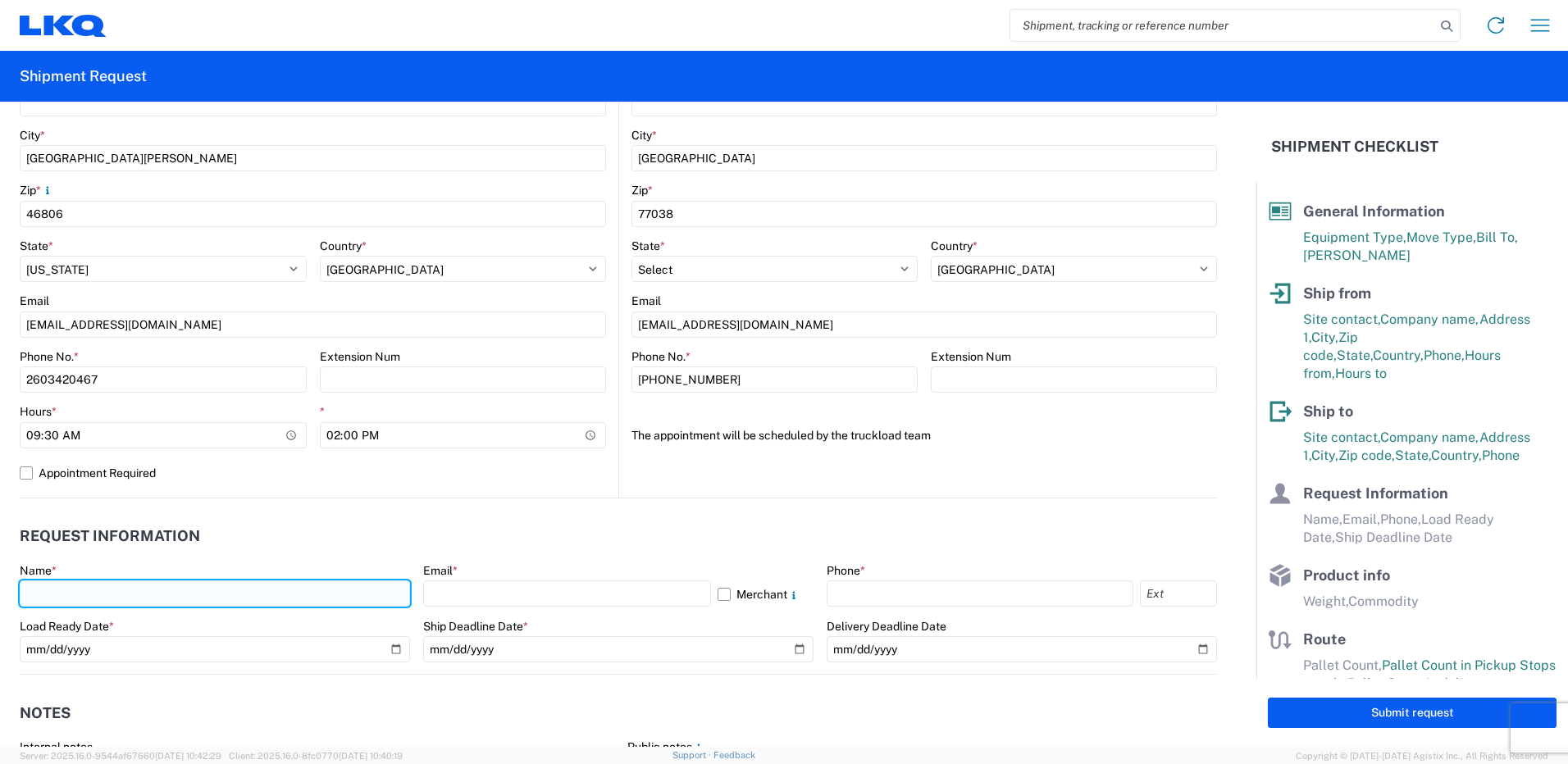
click at [157, 594] on input "text" at bounding box center [215, 593] width 391 height 26
type input "[PERSON_NAME]"
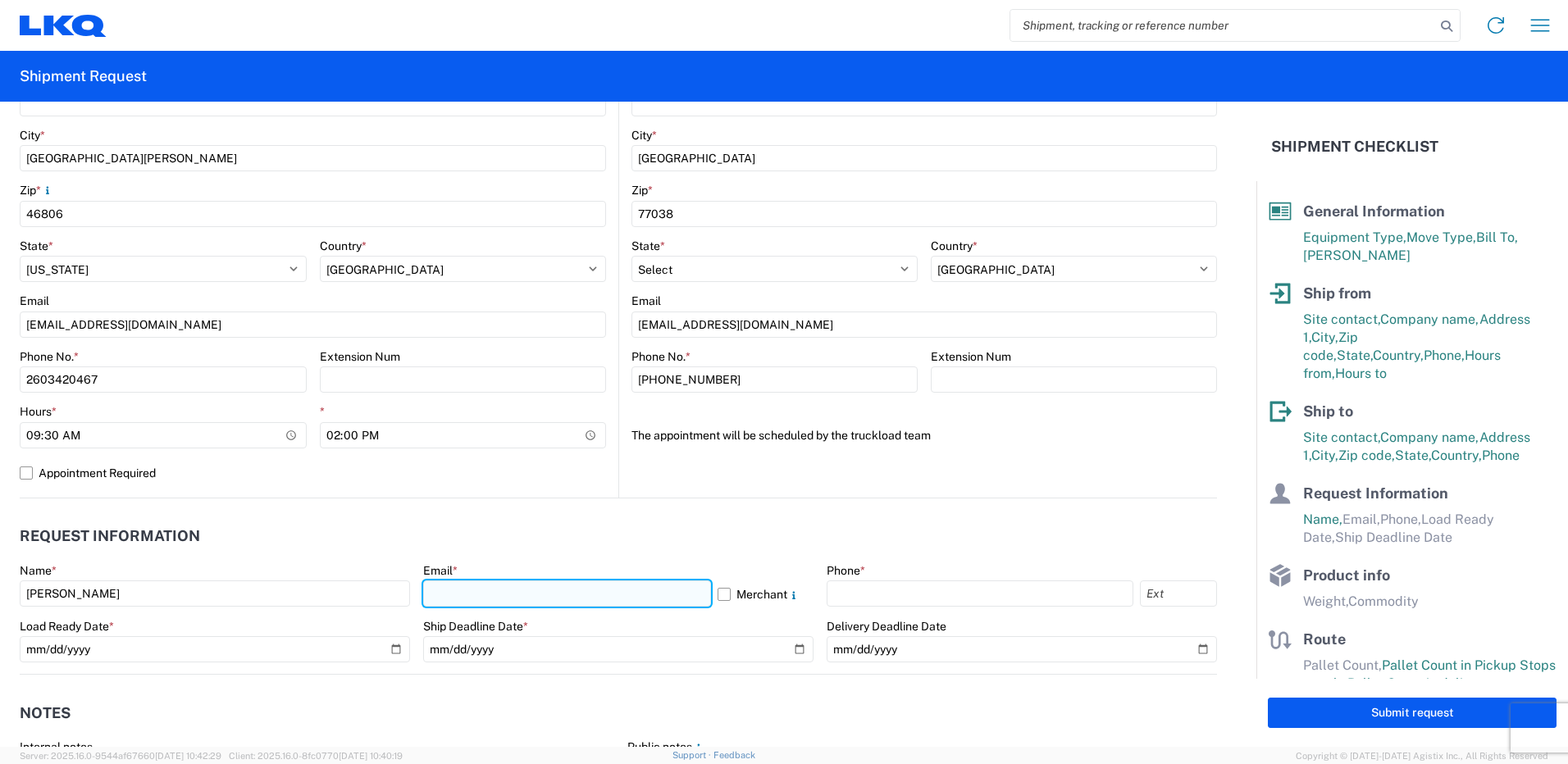
click at [545, 596] on input "text" at bounding box center [566, 593] width 288 height 26
type input "[EMAIL_ADDRESS][DOMAIN_NAME]"
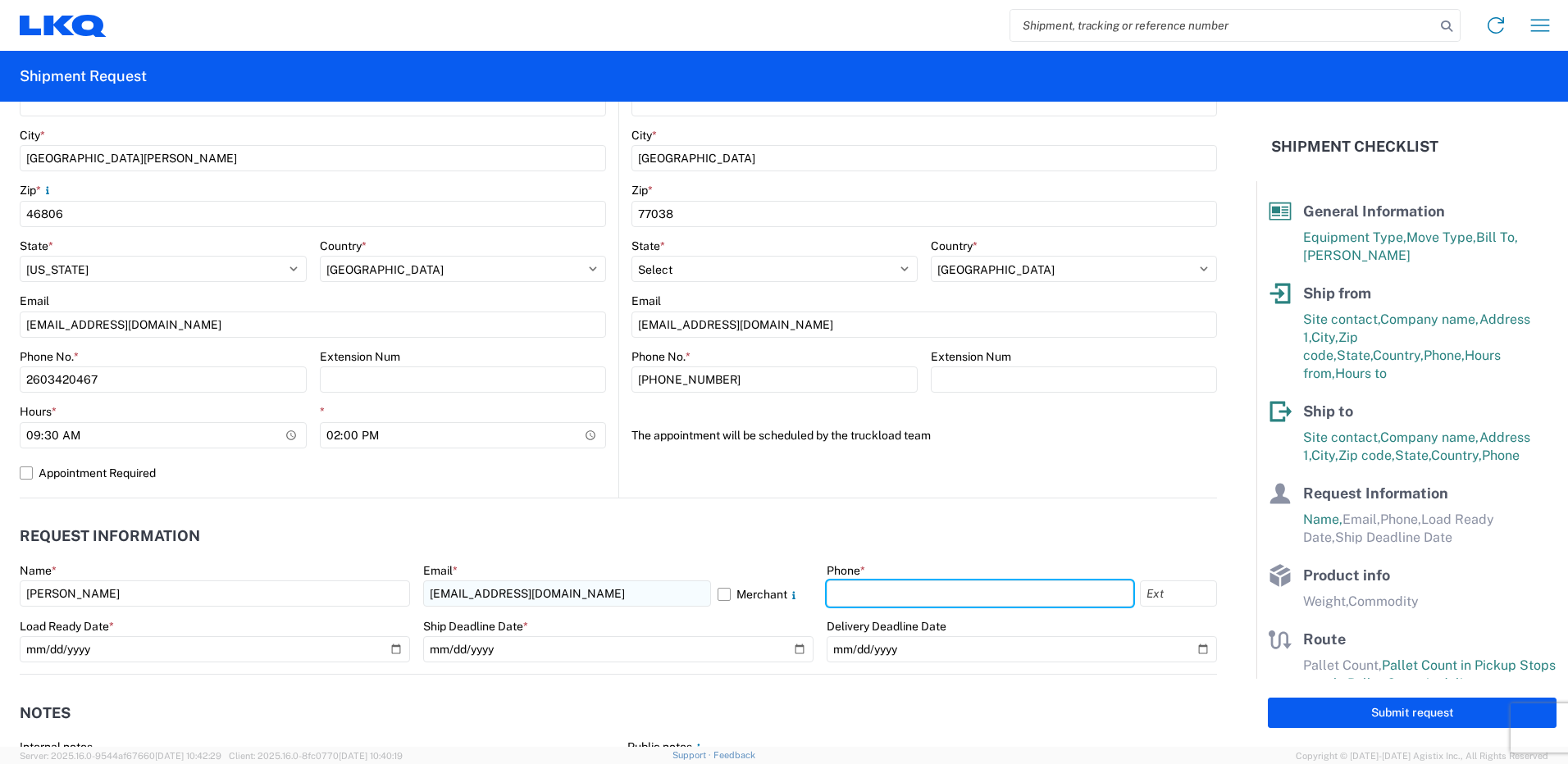
type input "2603420467"
click at [980, 519] on header "Request Information" at bounding box center [618, 537] width 1198 height 37
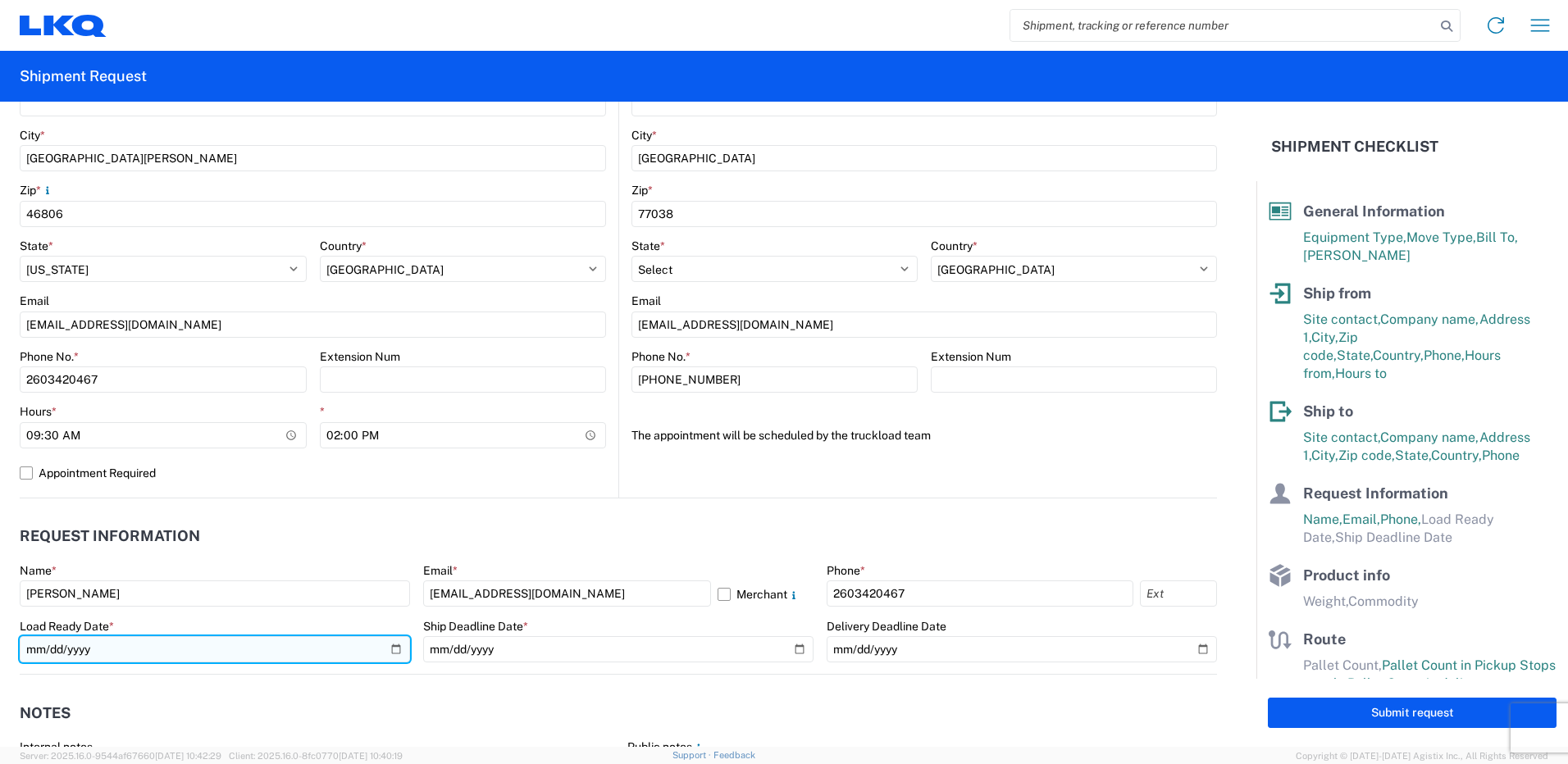
click at [388, 648] on input "date" at bounding box center [215, 649] width 391 height 26
type input "[DATE]"
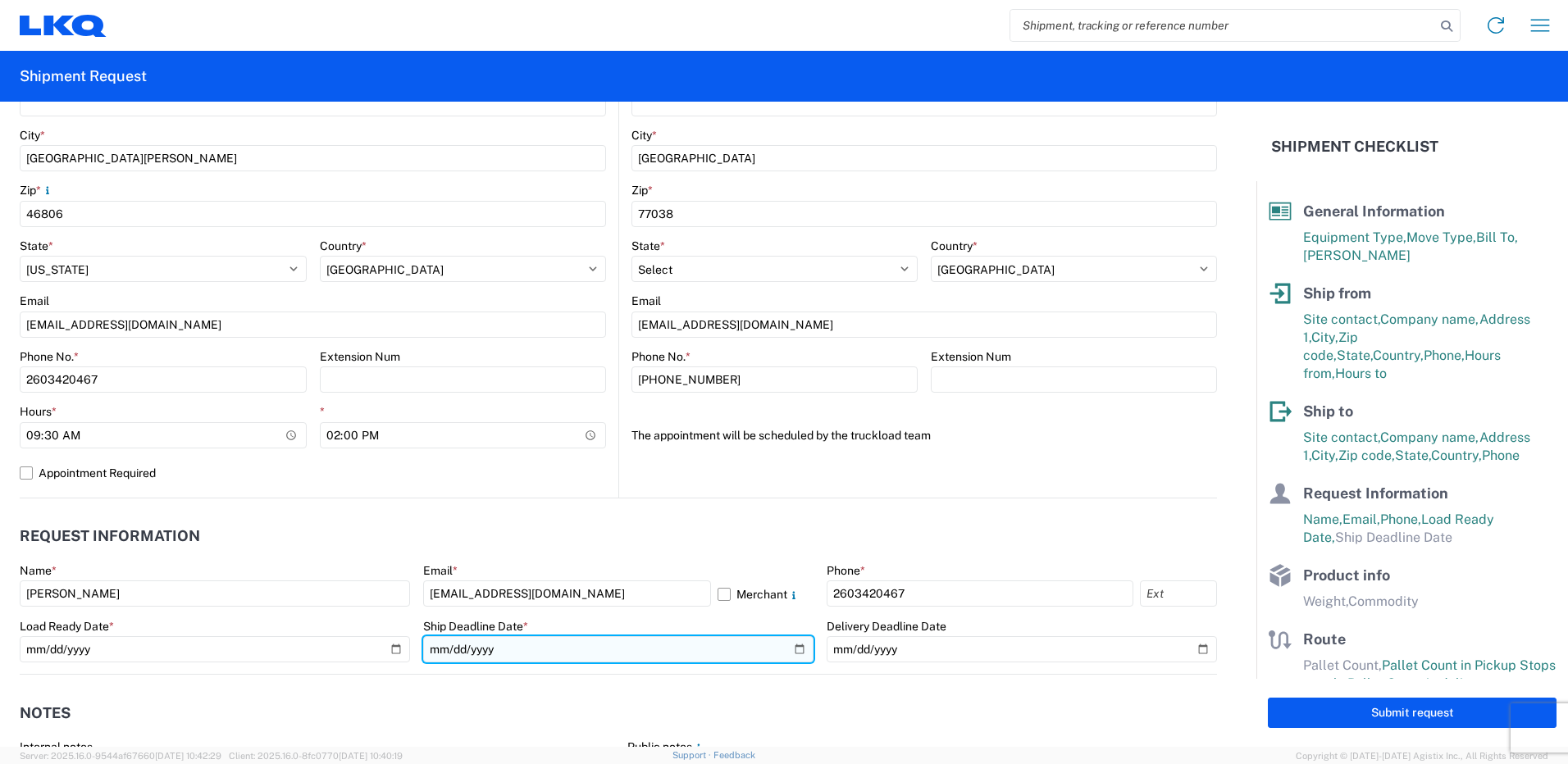
click at [793, 652] on input "date" at bounding box center [618, 649] width 391 height 26
type input "[DATE]"
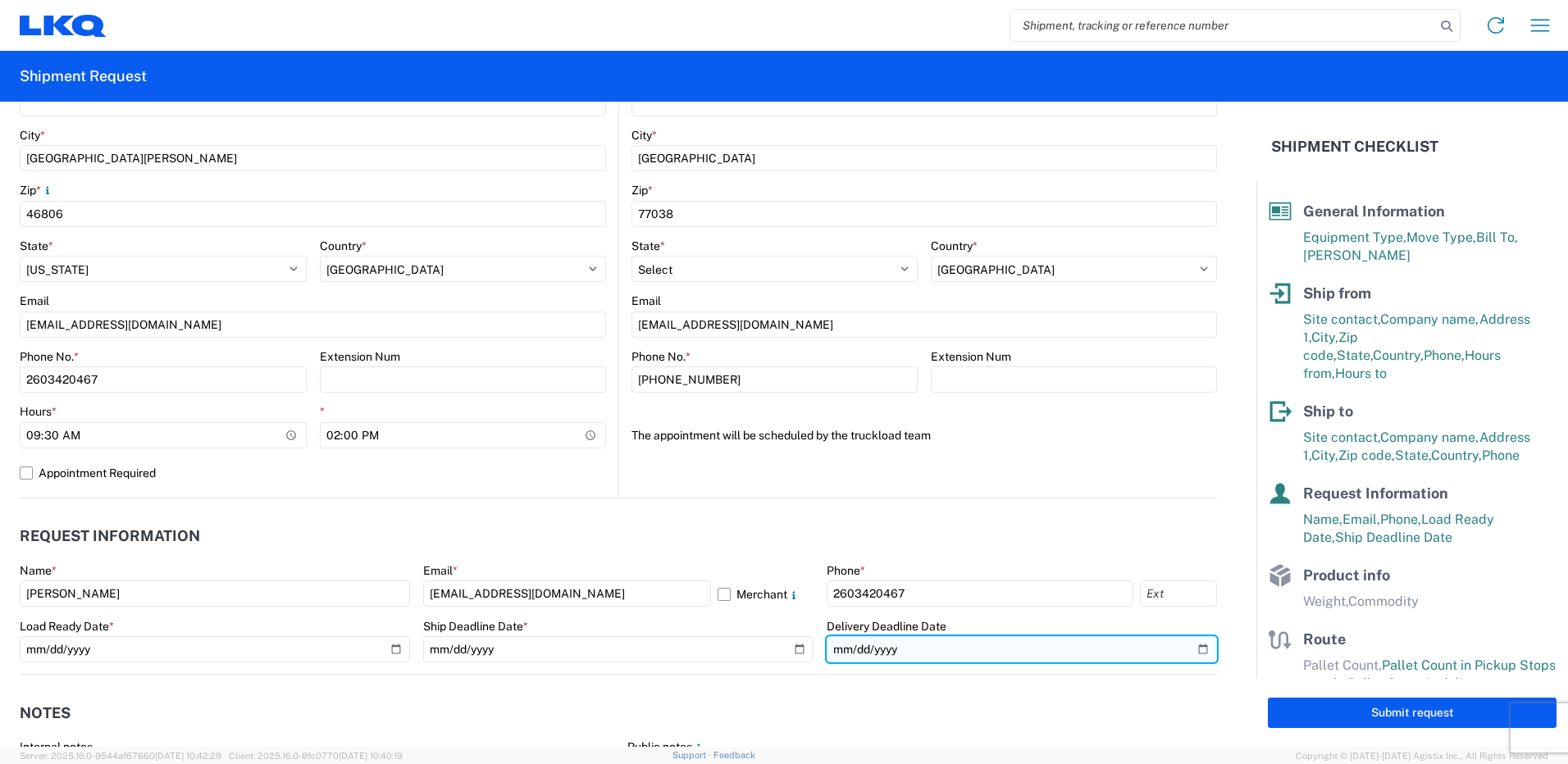
click at [1191, 654] on input "date" at bounding box center [1022, 649] width 391 height 26
click at [941, 545] on header "Request Information" at bounding box center [618, 537] width 1198 height 37
click at [1187, 654] on input "[DATE]" at bounding box center [1022, 649] width 391 height 26
type input "[DATE]"
click at [1021, 542] on header "Request Information" at bounding box center [618, 537] width 1198 height 37
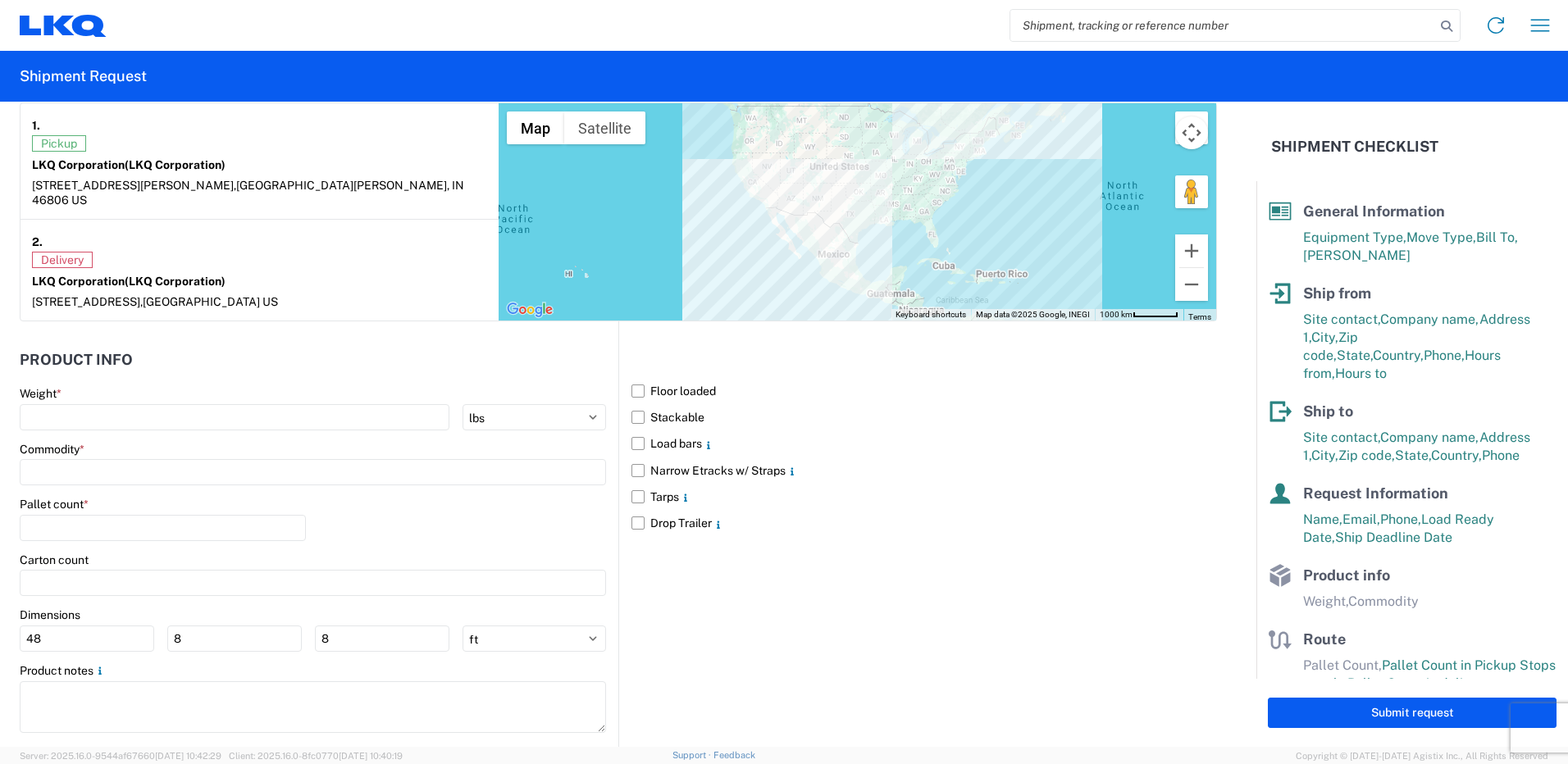
scroll to position [1311, 0]
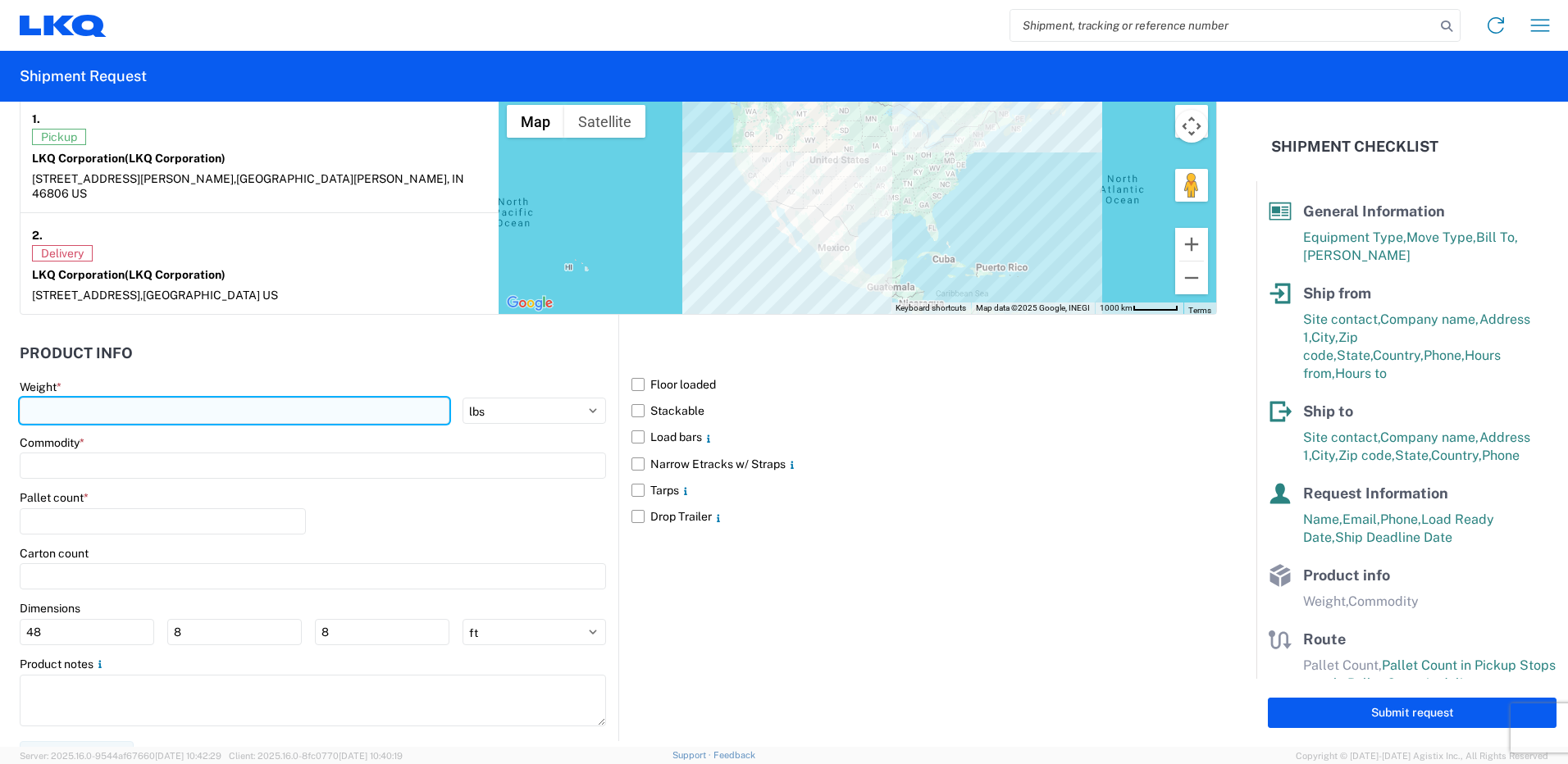
click at [294, 397] on input "number" at bounding box center [234, 410] width 430 height 26
type input "30000"
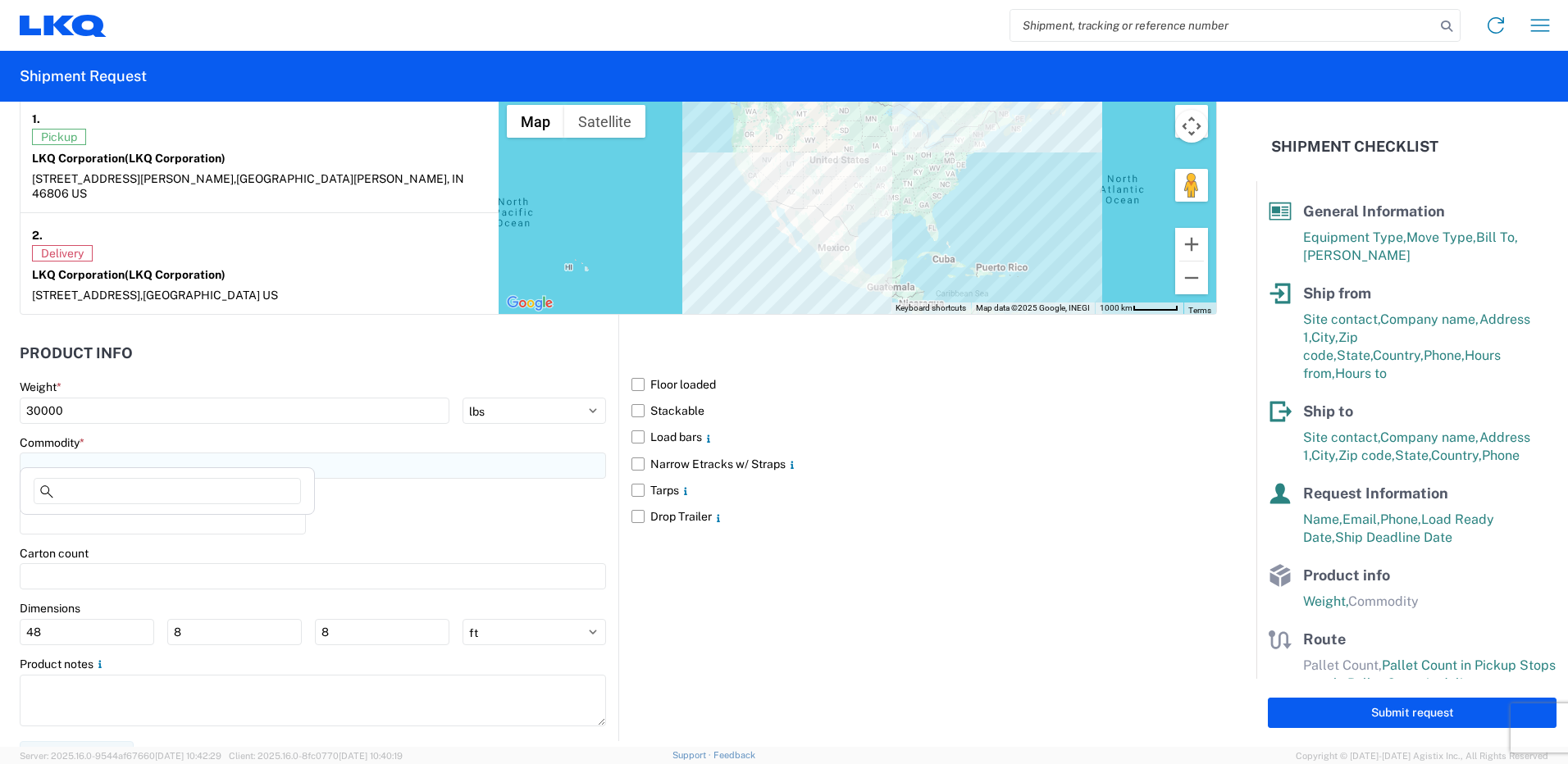
click at [281, 455] on input at bounding box center [312, 465] width 587 height 26
type input "c"
type input "misc"
click at [166, 515] on div "Miscellaneous (alt, comp, conv, etc)" at bounding box center [167, 523] width 287 height 26
type input "Miscellaneous (alt, comp, conv, etc)"
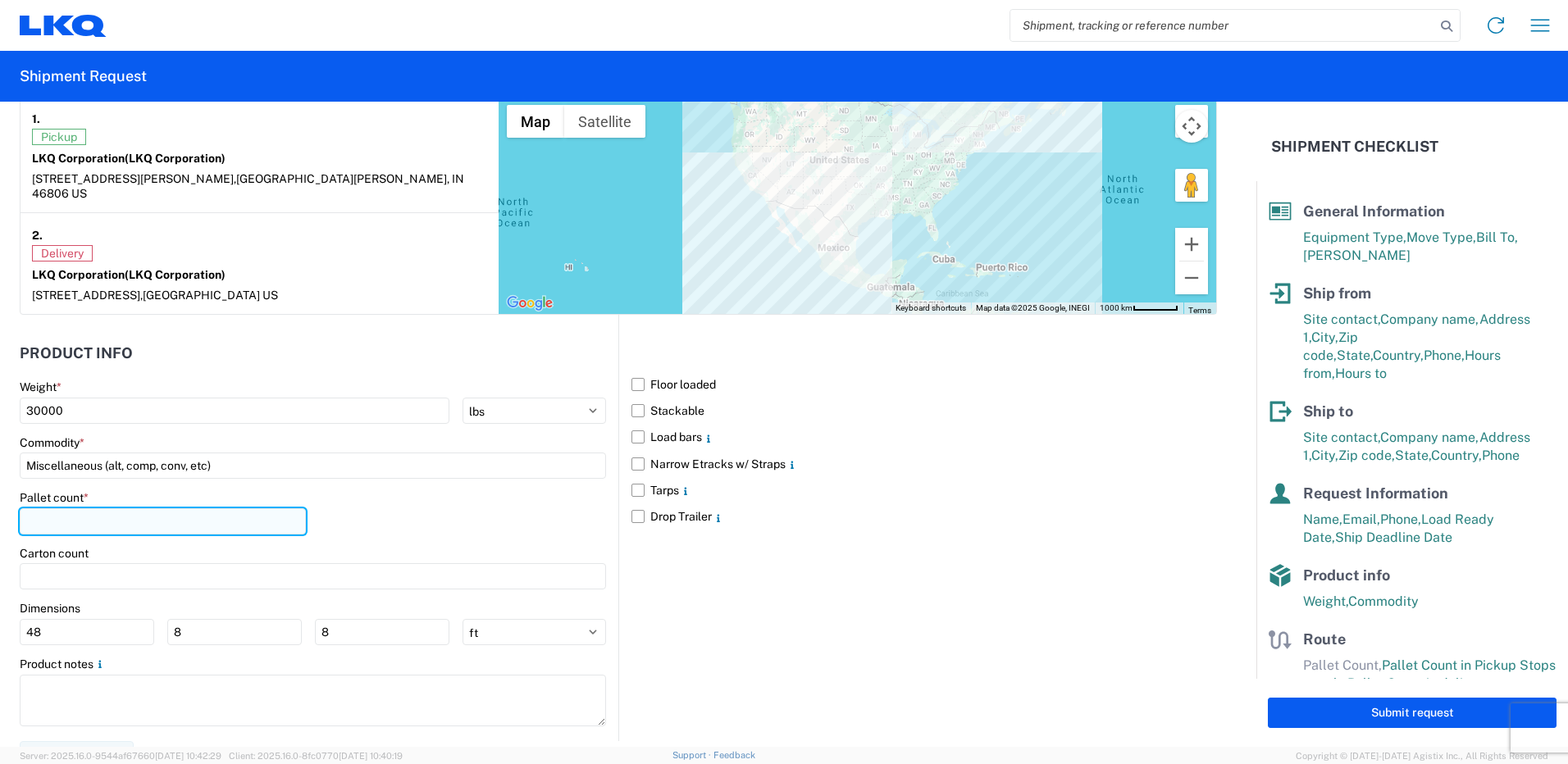
click at [252, 508] on input "number" at bounding box center [162, 521] width 286 height 26
type input "28"
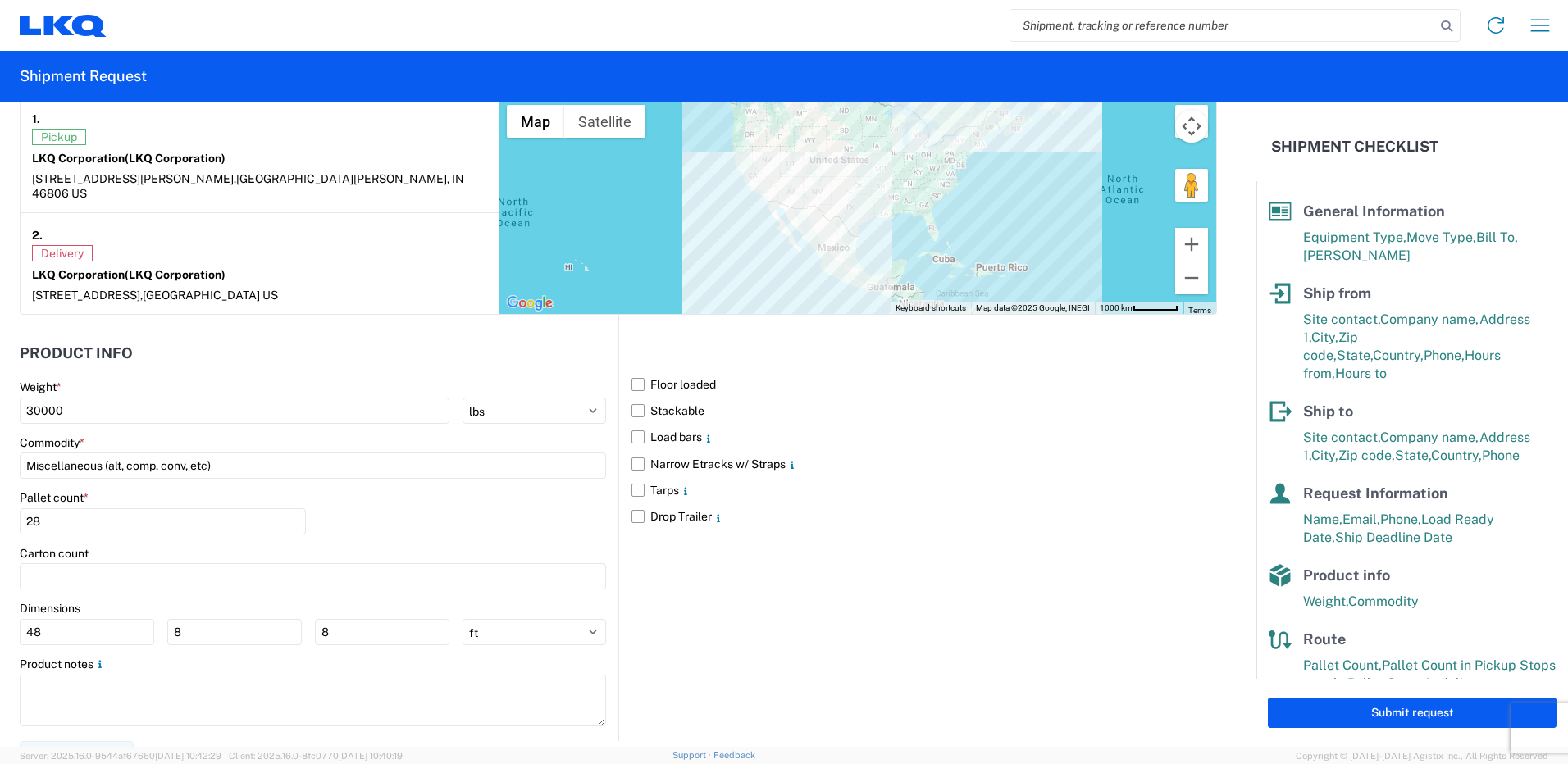
click at [393, 518] on div "Pallet count * 28" at bounding box center [312, 517] width 587 height 56
click at [634, 372] on label "Floor loaded" at bounding box center [925, 384] width 586 height 26
click at [0, 0] on input "Floor loaded" at bounding box center [0, 0] width 0 height 0
click at [634, 397] on label "Stackable" at bounding box center [925, 410] width 586 height 26
click at [0, 0] on input "Stackable" at bounding box center [0, 0] width 0 height 0
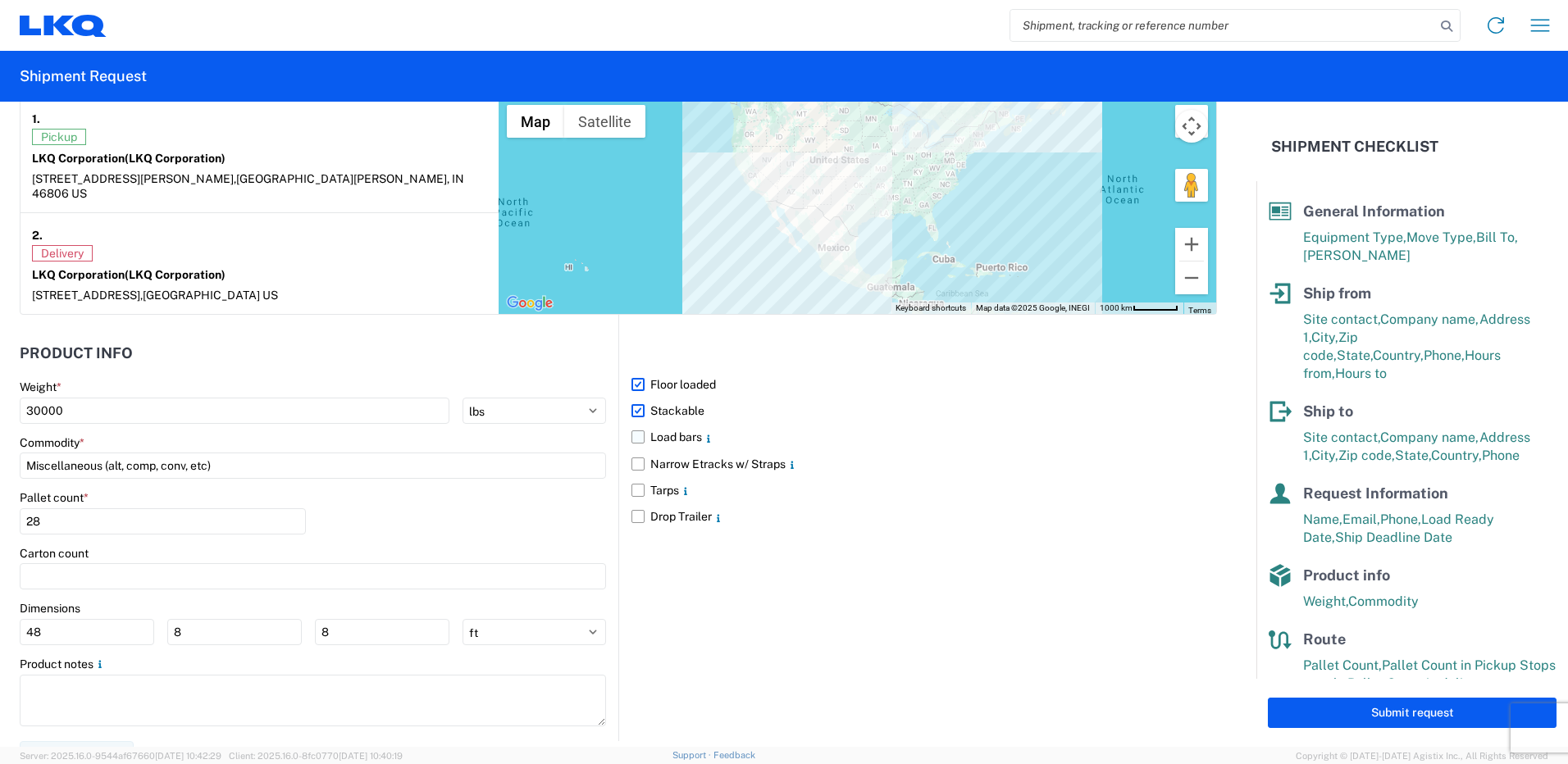
click at [632, 424] on label "Load bars" at bounding box center [925, 436] width 586 height 26
click at [0, 0] on input "Load bars" at bounding box center [0, 0] width 0 height 0
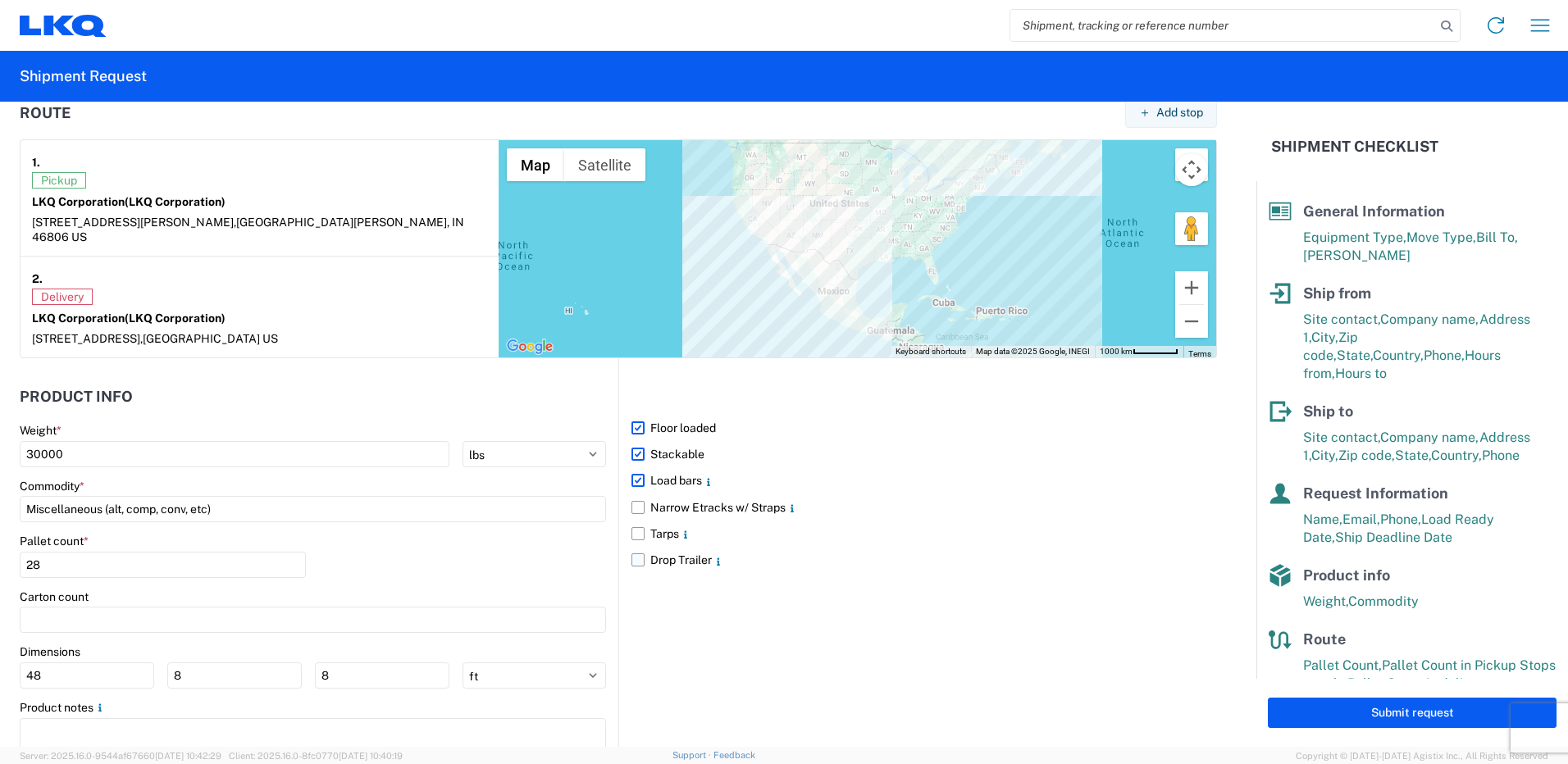
scroll to position [1239, 0]
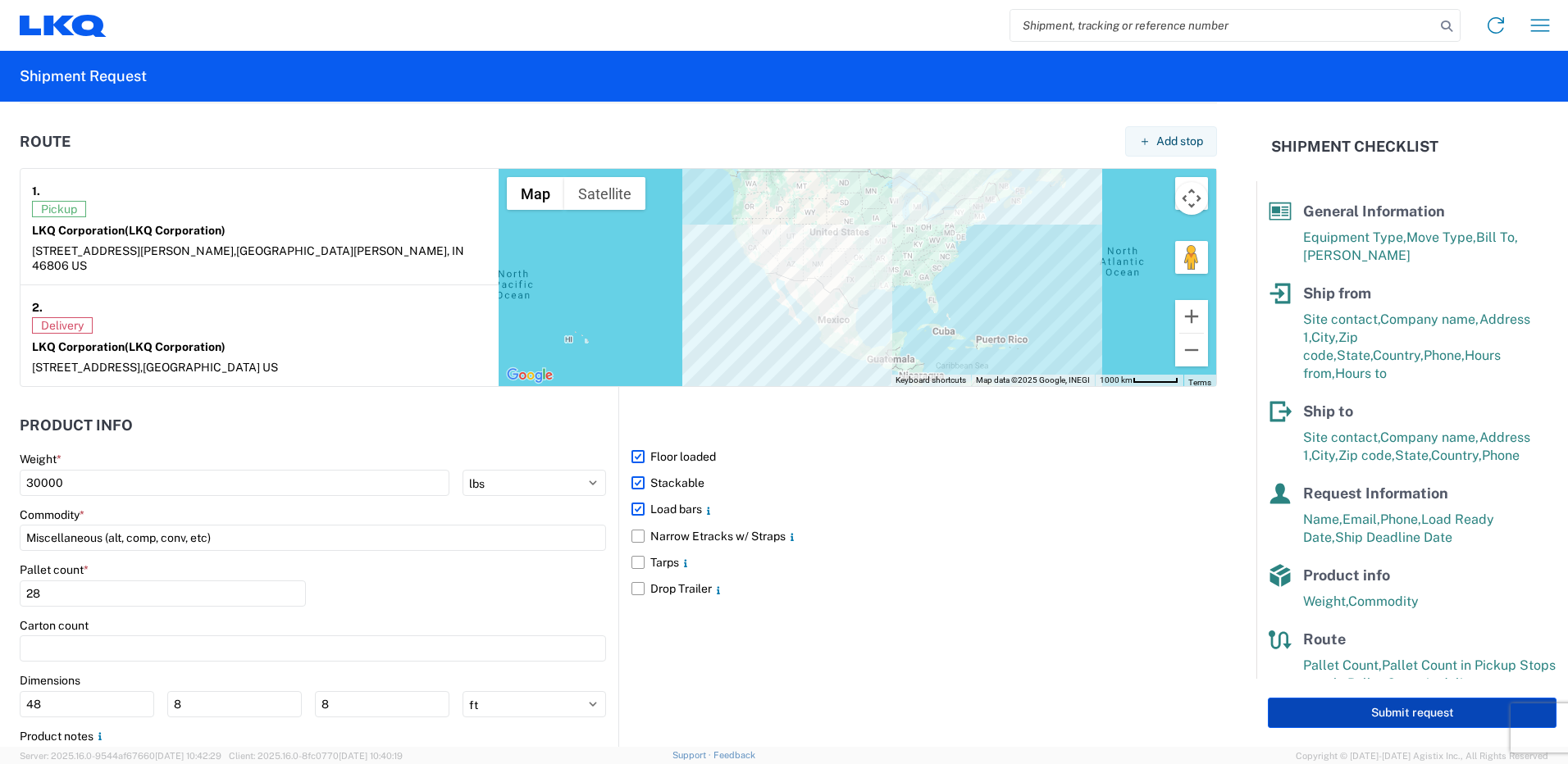
click at [1334, 714] on button "Submit request" at bounding box center [1413, 712] width 289 height 30
select select "US"
